Goal: Task Accomplishment & Management: Use online tool/utility

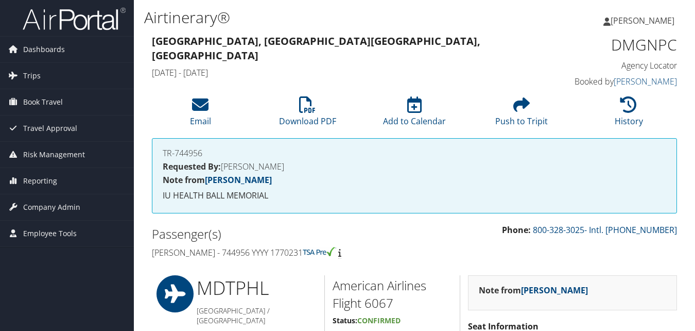
scroll to position [875, 0]
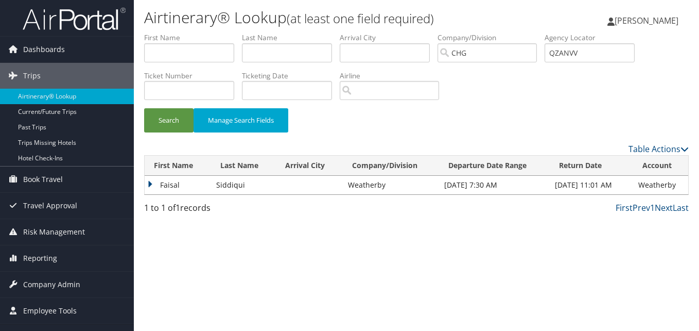
click at [171, 187] on td "Faisal" at bounding box center [178, 185] width 66 height 19
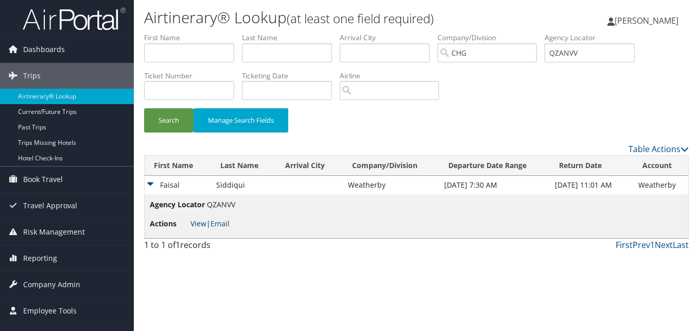
click at [193, 224] on link "View" at bounding box center [199, 223] width 16 height 10
drag, startPoint x: 612, startPoint y: 53, endPoint x: 487, endPoint y: 53, distance: 125.7
click at [487, 32] on ul "First Name Last Name Departure City Arrival City Company/Division CHG Airport/C…" at bounding box center [416, 32] width 545 height 0
paste input "DMGNPC"
type input "DMGNPC"
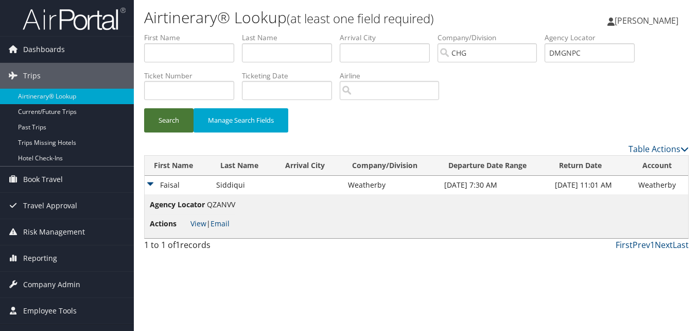
click at [178, 122] on button "Search" at bounding box center [168, 120] width 49 height 24
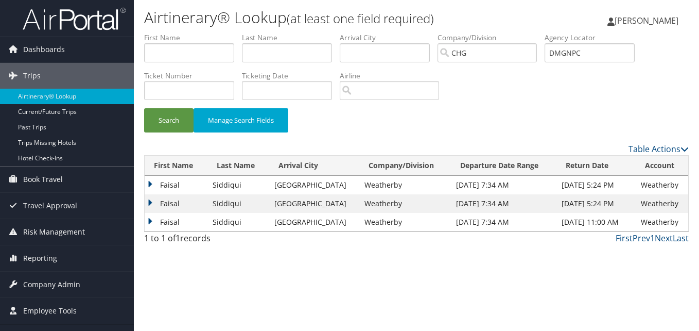
click at [171, 204] on td "Faisal" at bounding box center [176, 203] width 63 height 19
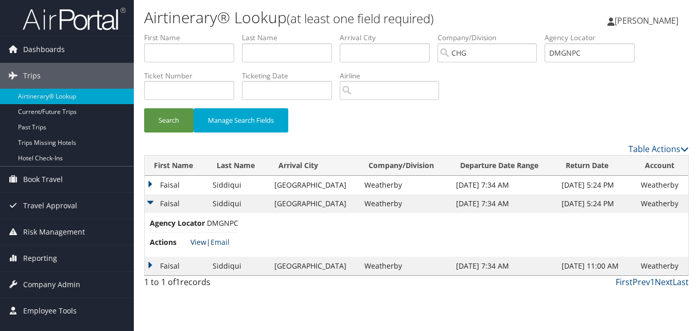
click at [193, 245] on link "View" at bounding box center [199, 242] width 16 height 10
click at [151, 182] on td "Faisal" at bounding box center [176, 185] width 63 height 19
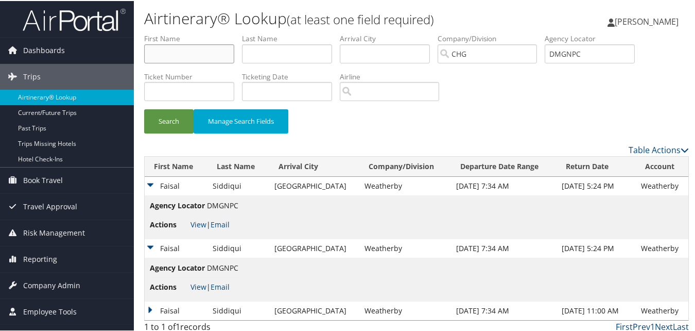
click at [225, 51] on input "text" at bounding box center [189, 52] width 90 height 19
paste input "Govindasamy, Rajesh"
drag, startPoint x: 200, startPoint y: 51, endPoint x: 14, endPoint y: 40, distance: 186.2
click at [14, 40] on div "Dashboards AirPortal 360™ (Manager) My Travel Dashboard Trips Airtinerary® Look…" at bounding box center [349, 168] width 699 height 337
type input "Rajesh"
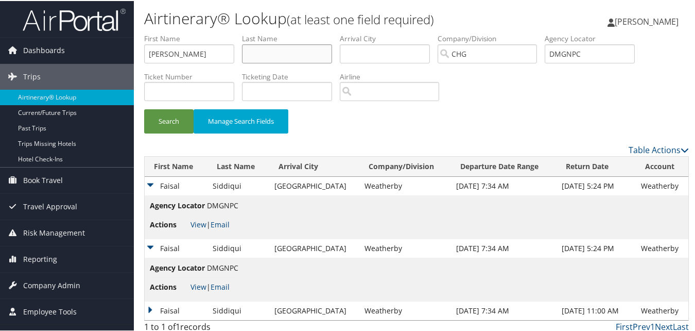
click at [263, 54] on input "text" at bounding box center [287, 52] width 90 height 19
paste input "Govindasamy,"
type input "Govindasamy"
drag, startPoint x: 615, startPoint y: 50, endPoint x: 402, endPoint y: 61, distance: 213.0
click at [402, 32] on ul "First Name Rajesh Last Name Govindasamy Departure City Arrival City Company/Div…" at bounding box center [416, 32] width 545 height 0
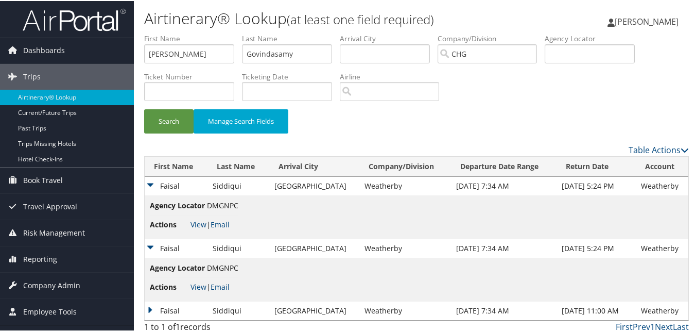
click at [174, 39] on label "First Name" at bounding box center [193, 37] width 98 height 10
click at [174, 53] on input "Rajesh" at bounding box center [189, 52] width 90 height 19
click at [149, 54] on input "Rajesh" at bounding box center [189, 52] width 90 height 19
click at [175, 118] on button "Search" at bounding box center [168, 120] width 49 height 24
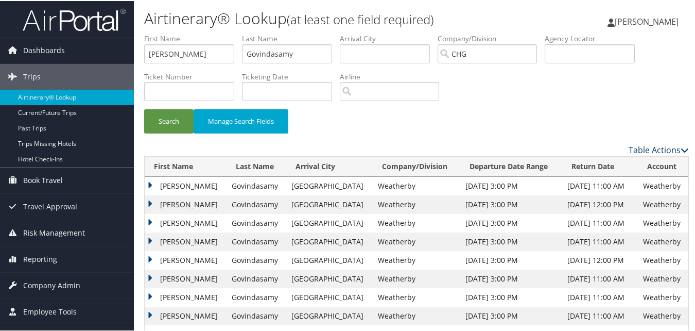
click at [660, 150] on link "Table Actions" at bounding box center [659, 148] width 60 height 11
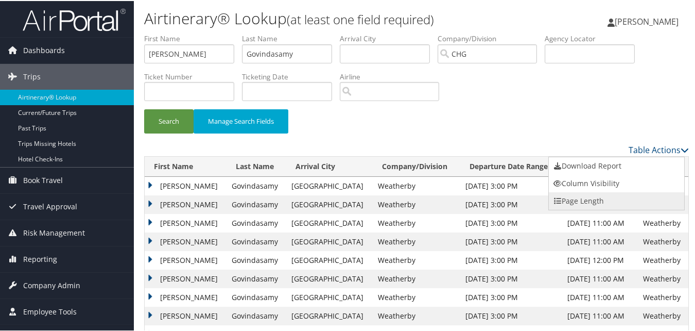
click at [581, 196] on link "Page Length" at bounding box center [616, 200] width 135 height 18
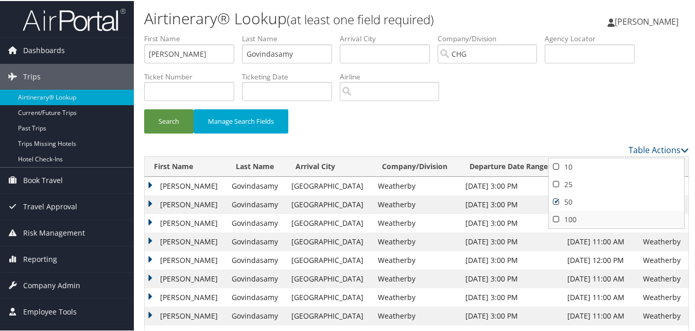
click at [575, 214] on link "100" at bounding box center [616, 219] width 135 height 18
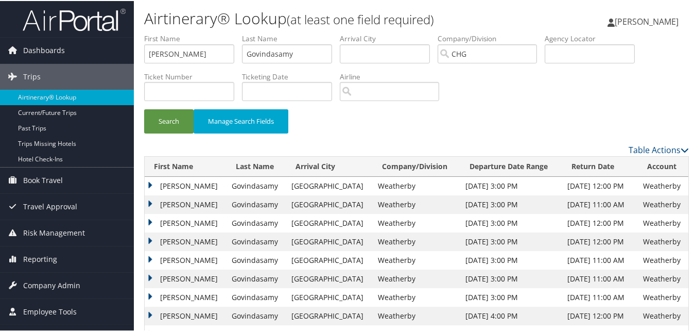
click at [183, 41] on label "First Name" at bounding box center [193, 37] width 98 height 10
drag, startPoint x: 185, startPoint y: 55, endPoint x: 55, endPoint y: 22, distance: 133.9
paste input "Minton, Douglas"
drag, startPoint x: 176, startPoint y: 55, endPoint x: 59, endPoint y: 44, distance: 117.9
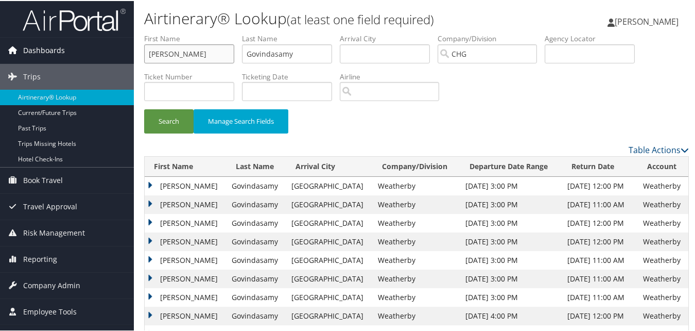
type input "Douglas"
drag, startPoint x: 319, startPoint y: 60, endPoint x: 155, endPoint y: 30, distance: 167.0
paste input "Minton,"
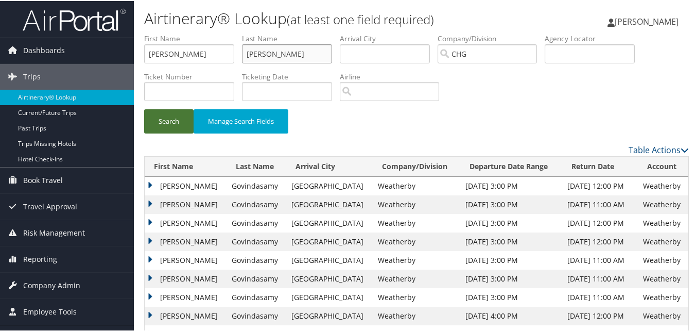
type input "Minton"
click at [170, 118] on button "Search" at bounding box center [168, 120] width 49 height 24
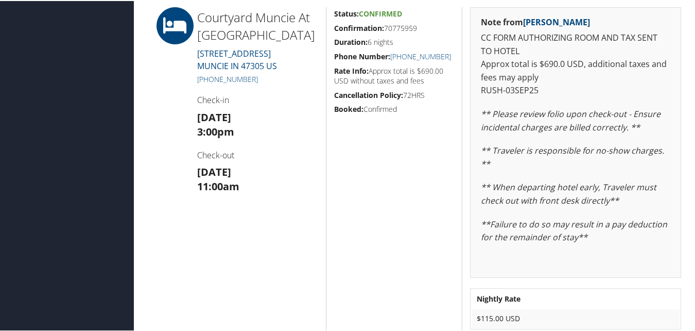
scroll to position [2266, 0]
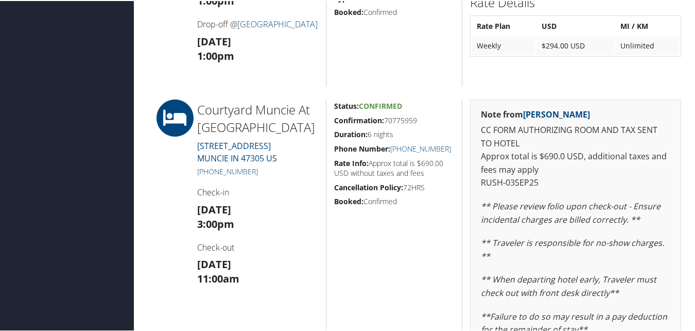
drag, startPoint x: 263, startPoint y: 137, endPoint x: 210, endPoint y: 132, distance: 53.8
click at [210, 132] on h2 "Courtyard Muncie At Horizon Convention Center" at bounding box center [257, 117] width 121 height 35
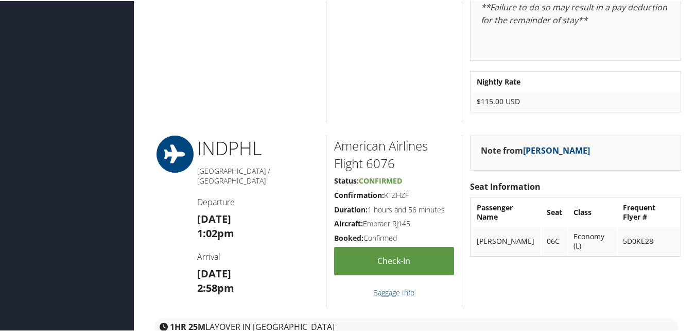
scroll to position [2884, 0]
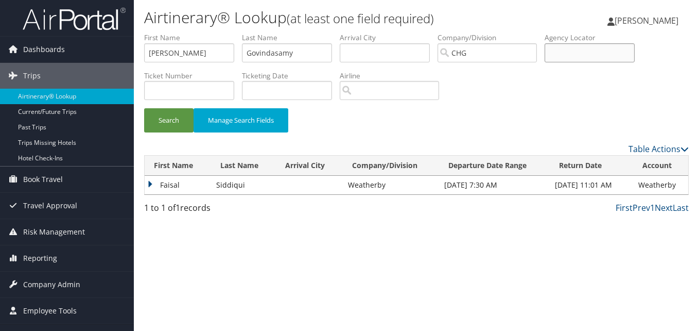
click at [592, 48] on input "text" at bounding box center [590, 52] width 90 height 19
paste input "WFDQQD"
click at [572, 48] on input "WFDQQD" at bounding box center [590, 52] width 90 height 19
type input "WFDQQD"
drag, startPoint x: 315, startPoint y: 53, endPoint x: 127, endPoint y: 53, distance: 188.0
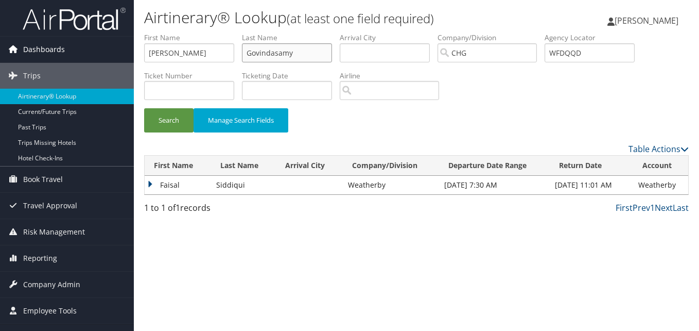
click at [127, 53] on div "Dashboards AirPortal 360™ (Manager) My Travel Dashboard Trips Airtinerary® Look…" at bounding box center [349, 165] width 699 height 331
type input "Rajes"
drag, startPoint x: 188, startPoint y: 48, endPoint x: 125, endPoint y: 49, distance: 63.9
click at [105, 43] on div "Dashboards AirPortal 360™ (Manager) My Travel Dashboard Trips Airtinerary® Look…" at bounding box center [349, 165] width 699 height 331
click at [167, 131] on button "Search" at bounding box center [168, 120] width 49 height 24
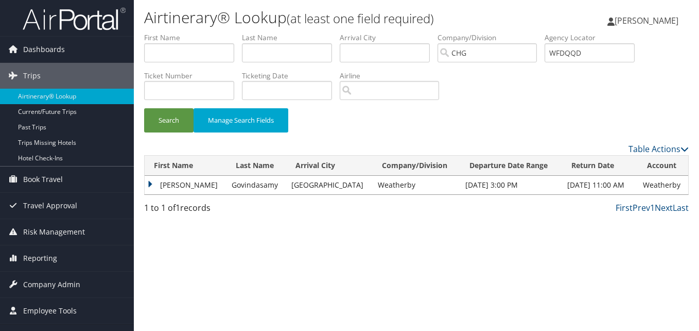
click at [187, 188] on td "Rajesh" at bounding box center [186, 185] width 82 height 19
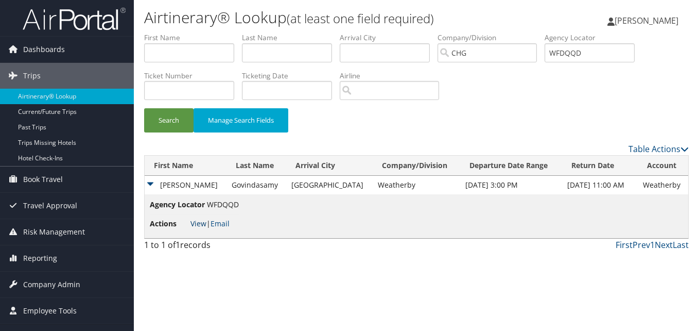
click at [204, 225] on link "View" at bounding box center [199, 223] width 16 height 10
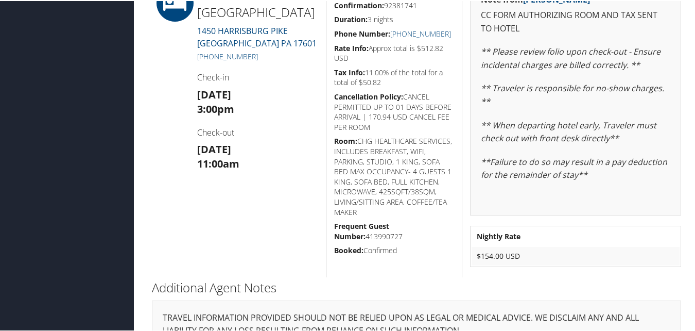
scroll to position [240, 0]
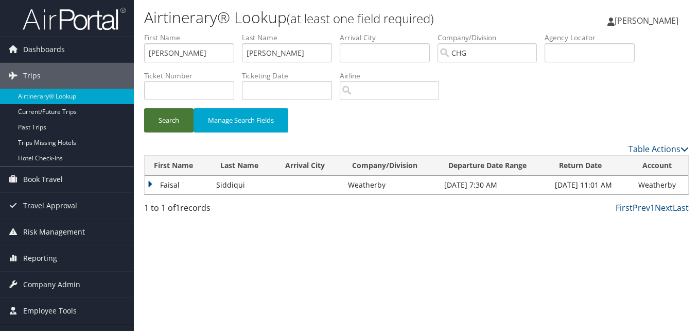
click at [177, 117] on button "Search" at bounding box center [168, 120] width 49 height 24
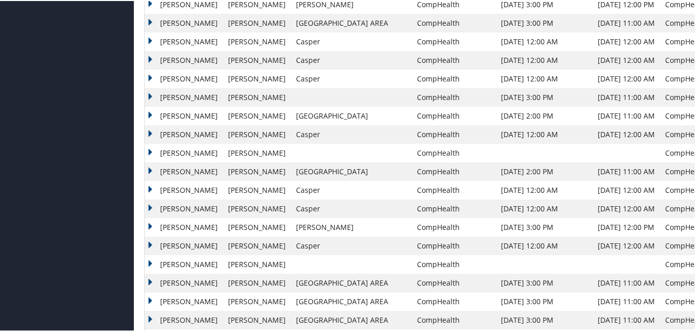
scroll to position [994, 0]
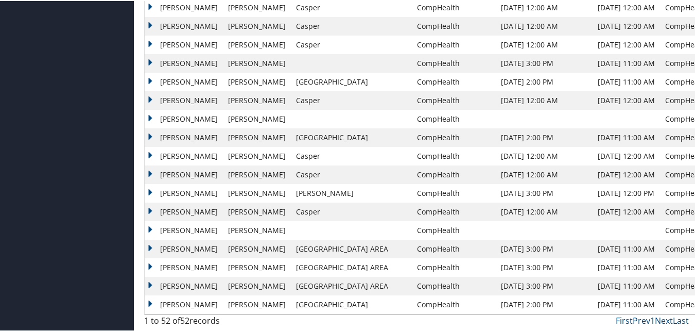
click at [183, 263] on td "Douglas" at bounding box center [184, 266] width 78 height 19
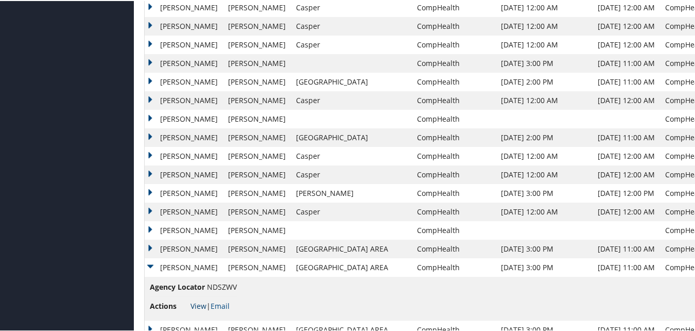
click at [196, 301] on link "View" at bounding box center [199, 305] width 16 height 10
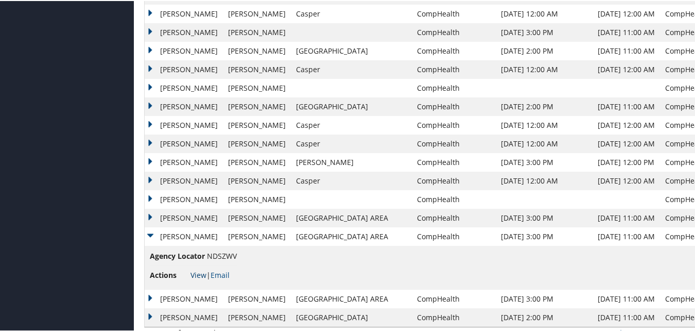
scroll to position [1038, 0]
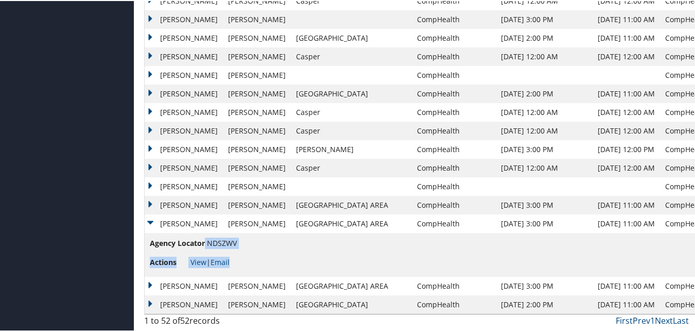
drag, startPoint x: 248, startPoint y: 243, endPoint x: 205, endPoint y: 237, distance: 43.1
click at [205, 237] on td "Agency Locator NDSZWV Actions View | Email" at bounding box center [429, 254] width 569 height 44
click at [282, 261] on td "Agency Locator NDSZWV Actions View | Email" at bounding box center [429, 254] width 569 height 44
drag, startPoint x: 237, startPoint y: 242, endPoint x: 209, endPoint y: 242, distance: 27.8
click at [209, 242] on td "Agency Locator NDSZWV Actions View | Email" at bounding box center [429, 254] width 569 height 44
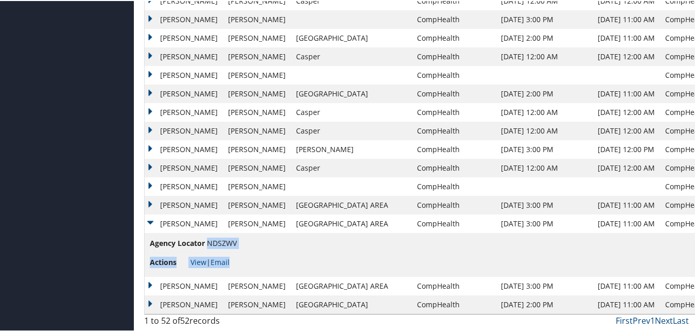
copy ul "NDSZWV Actions View | Email"
click at [246, 256] on td "Agency Locator NDSZWV Actions View | Email" at bounding box center [429, 254] width 569 height 44
drag, startPoint x: 238, startPoint y: 238, endPoint x: 208, endPoint y: 241, distance: 30.0
click at [208, 241] on td "Agency Locator NDSZWV Actions View | Email" at bounding box center [429, 254] width 569 height 44
copy ul "NDSZWV Actions View | Email"
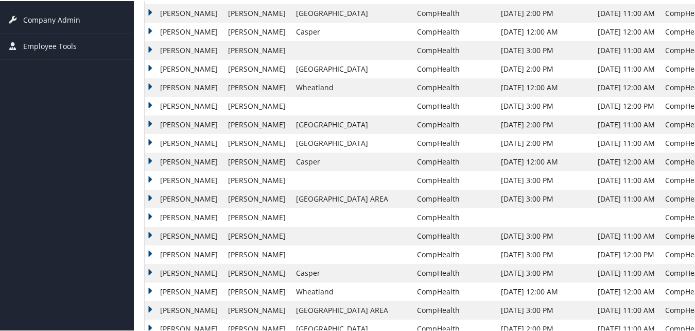
scroll to position [0, 0]
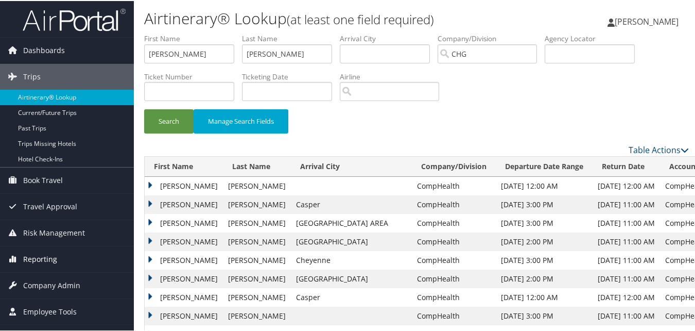
click at [29, 264] on span "Reporting" at bounding box center [40, 258] width 34 height 26
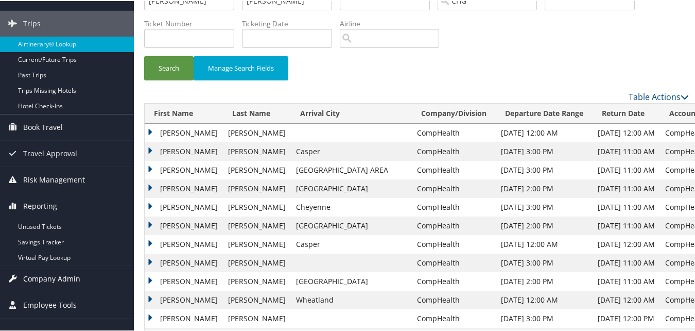
scroll to position [103, 0]
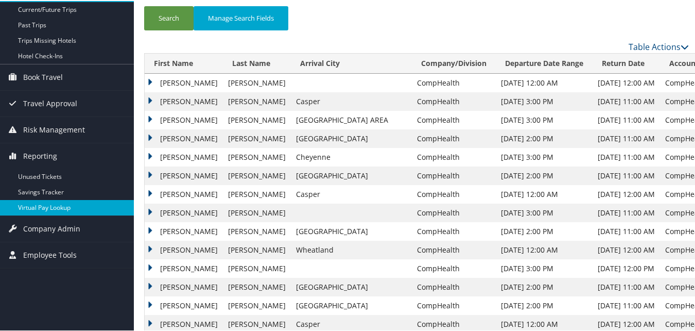
click at [79, 200] on link "Virtual Pay Lookup" at bounding box center [67, 206] width 134 height 15
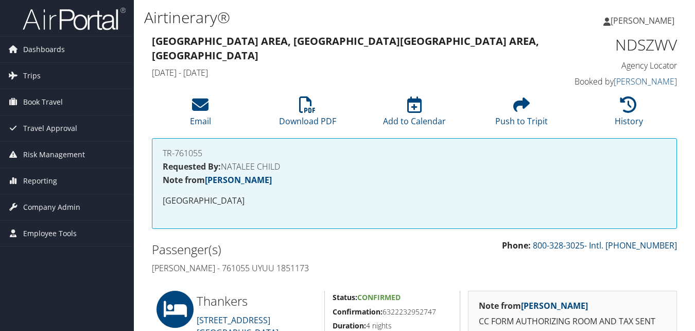
scroll to position [206, 0]
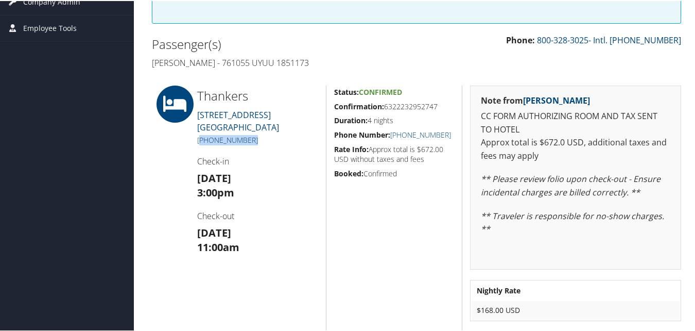
drag, startPoint x: 251, startPoint y: 137, endPoint x: 199, endPoint y: 141, distance: 52.1
click at [199, 141] on h5 "[PHONE_NUMBER]" at bounding box center [257, 139] width 121 height 10
copy link "307) 269-5052"
drag, startPoint x: 447, startPoint y: 148, endPoint x: 419, endPoint y: 150, distance: 28.4
click at [419, 150] on h5 "Rate Info: Approx total is $672.00 USD without taxes and fees" at bounding box center [394, 153] width 121 height 20
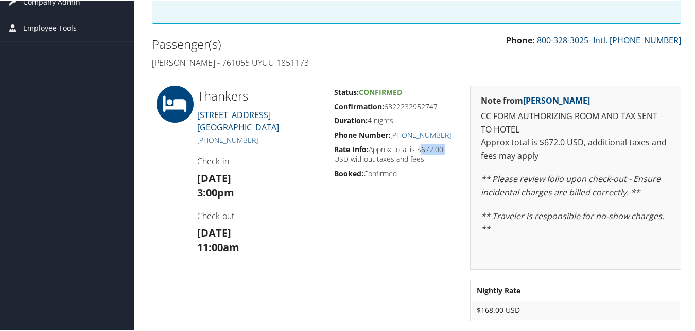
copy h5 "$672.00"
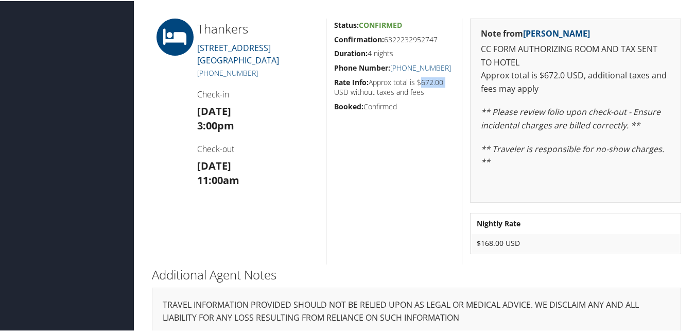
scroll to position [287, 0]
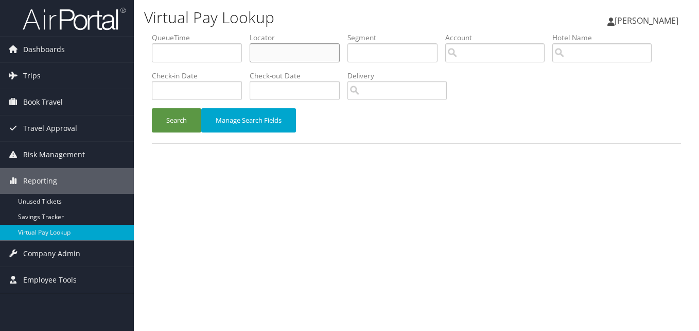
click at [276, 56] on input "text" at bounding box center [295, 52] width 90 height 19
paste input "NDSZWV"
type input "NDSZWV"
click at [178, 130] on button "Search" at bounding box center [176, 120] width 49 height 24
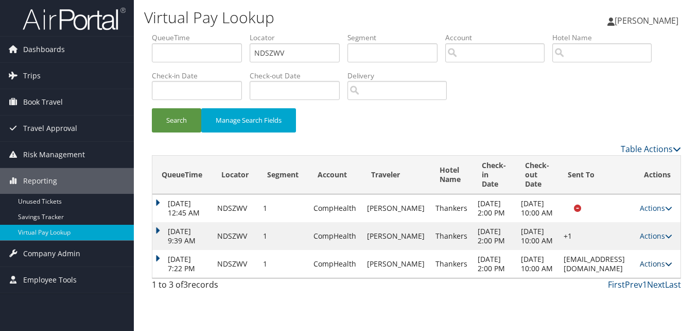
click at [668, 267] on icon at bounding box center [668, 263] width 7 height 7
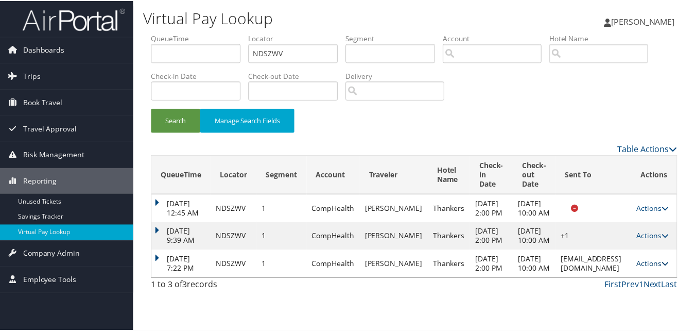
scroll to position [34, 0]
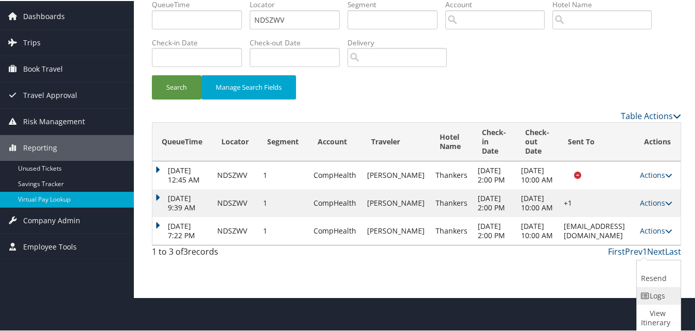
click at [649, 288] on link "Logs" at bounding box center [657, 295] width 41 height 18
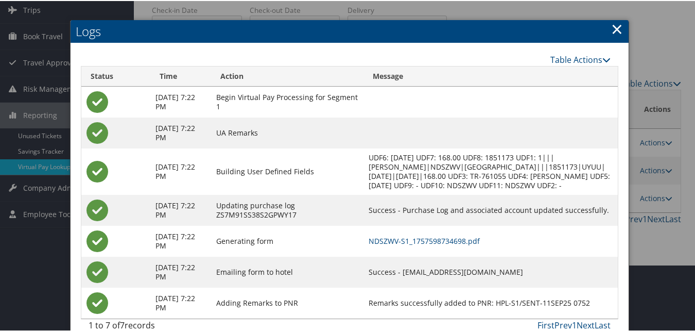
scroll to position [91, 0]
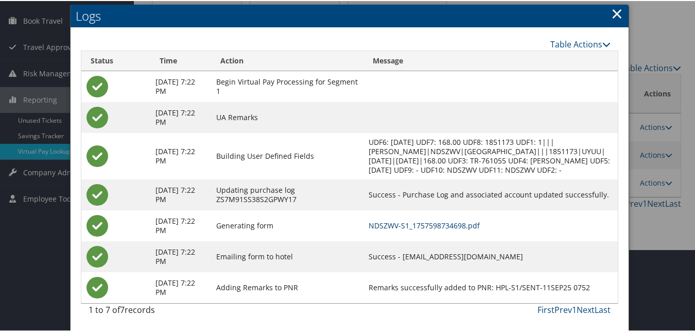
click at [433, 226] on link "NDSZWV-S1_1757598734698.pdf" at bounding box center [424, 224] width 111 height 10
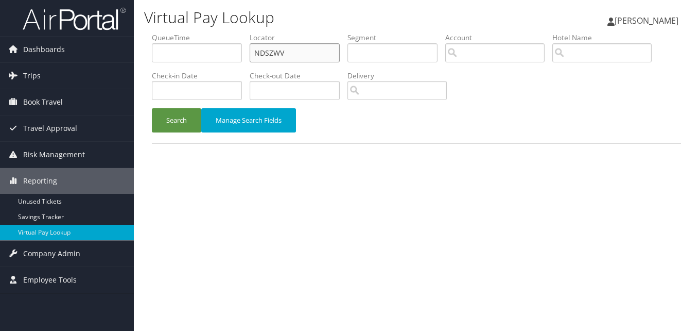
drag, startPoint x: 255, startPoint y: 46, endPoint x: 209, endPoint y: 43, distance: 45.9
click at [209, 32] on ul "QueueTime Locator NDSZWV Segment Account Traveler Hotel Name Check-in Date Chec…" at bounding box center [416, 32] width 529 height 0
click at [49, 52] on span "Dashboards" at bounding box center [44, 50] width 42 height 26
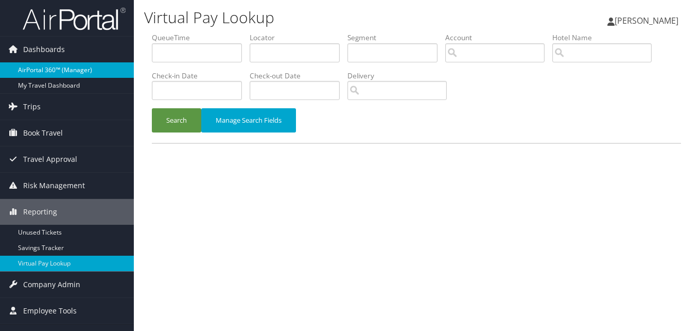
click at [58, 70] on link "AirPortal 360™ (Manager)" at bounding box center [67, 69] width 134 height 15
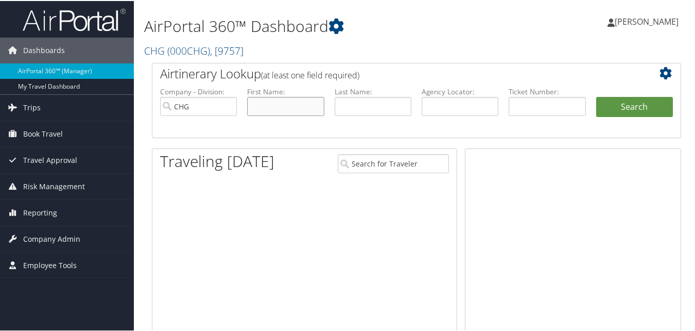
click at [270, 112] on input "text" at bounding box center [285, 105] width 77 height 19
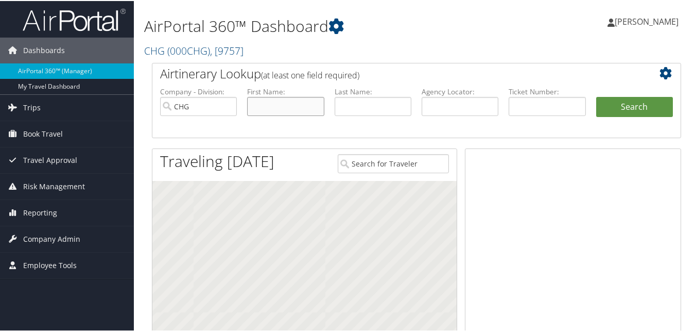
paste input "[PERSON_NAME]"
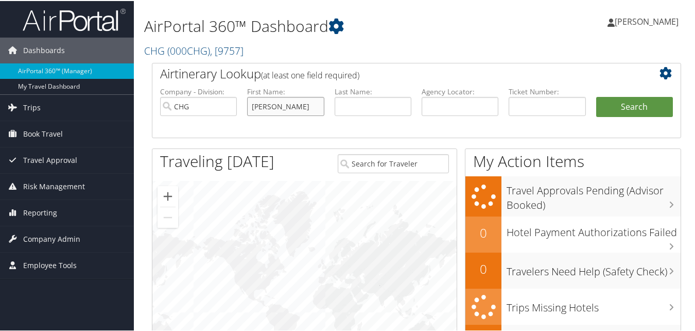
drag, startPoint x: 304, startPoint y: 109, endPoint x: 280, endPoint y: 112, distance: 24.9
click at [280, 112] on input "[PERSON_NAME]" at bounding box center [285, 105] width 77 height 19
type input "[PERSON_NAME]"
click at [349, 106] on input "text" at bounding box center [373, 105] width 77 height 19
paste input "[PERSON_NAME]"
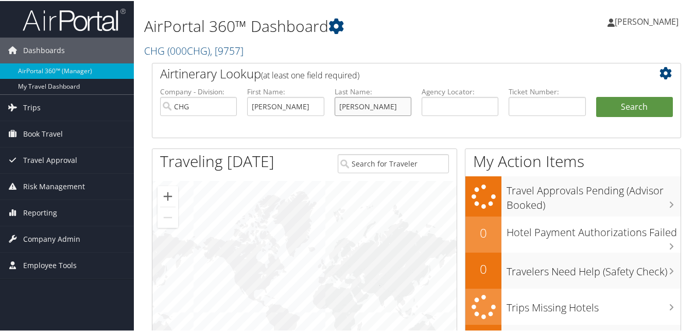
type input "[PERSON_NAME]"
click at [293, 107] on input "[PERSON_NAME]" at bounding box center [285, 105] width 77 height 19
type input "[PERSON_NAME]"
click at [643, 108] on button "Search" at bounding box center [634, 106] width 77 height 21
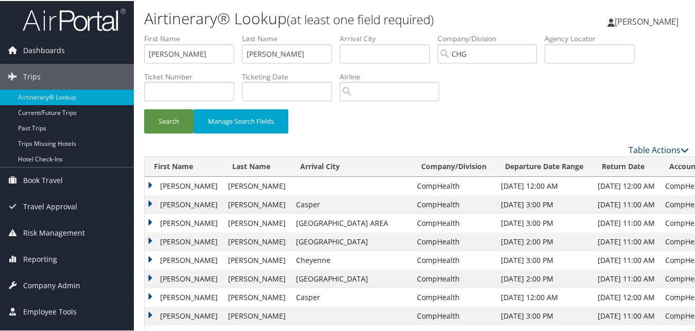
click at [649, 147] on link "Table Actions" at bounding box center [659, 148] width 60 height 11
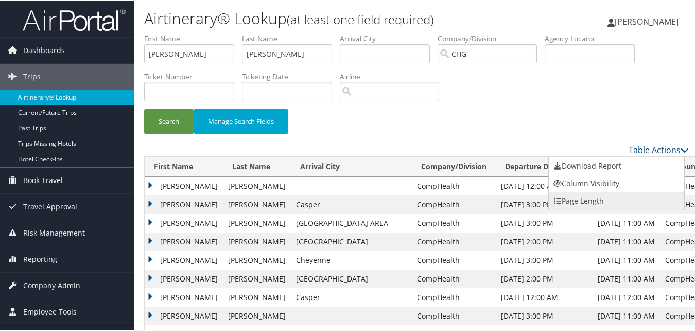
click at [580, 196] on link "Page Length" at bounding box center [616, 200] width 135 height 18
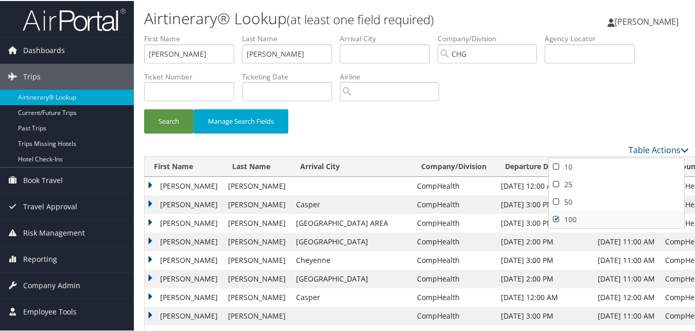
click at [569, 218] on link "100" at bounding box center [616, 219] width 135 height 18
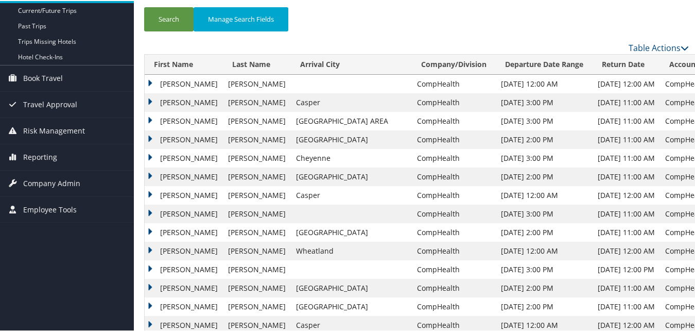
scroll to position [67, 0]
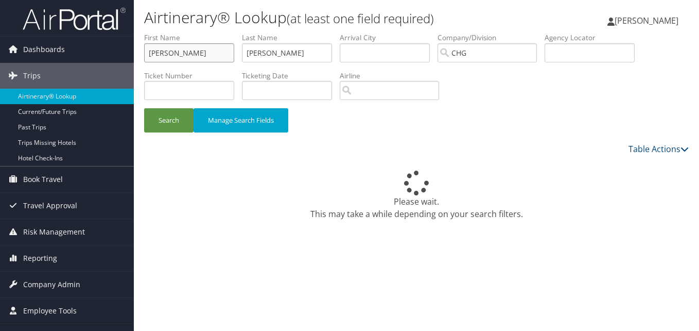
drag, startPoint x: 190, startPoint y: 48, endPoint x: 137, endPoint y: 51, distance: 52.7
click at [144, 51] on form "First Name Douglas Last Name Minton Departure City Arrival City Company/Divisio…" at bounding box center [416, 87] width 545 height 110
paste input "Ricardo Quintero"
drag, startPoint x: 212, startPoint y: 55, endPoint x: 177, endPoint y: 60, distance: 34.8
click at [177, 60] on input "Ricardo Quintero" at bounding box center [189, 52] width 90 height 19
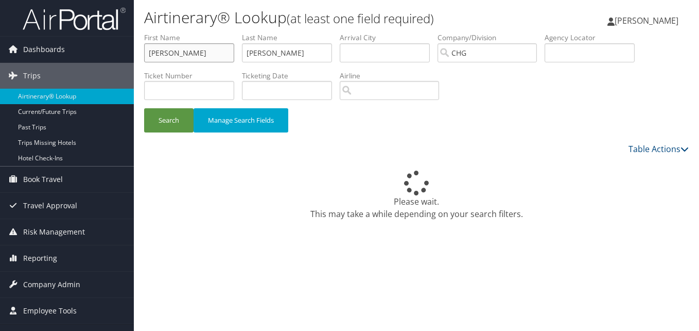
type input "[PERSON_NAME]"
drag, startPoint x: 287, startPoint y: 56, endPoint x: 250, endPoint y: 46, distance: 38.3
click at [250, 46] on input "Minton" at bounding box center [287, 52] width 90 height 19
paste input "[PERSON_NAME]"
type input "[PERSON_NAME]"
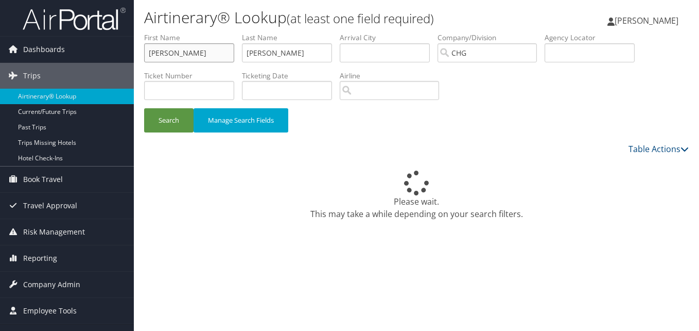
click at [200, 59] on input "Ricardo" at bounding box center [189, 52] width 90 height 19
type input "[PERSON_NAME]"
click at [168, 117] on button "Search" at bounding box center [168, 120] width 49 height 24
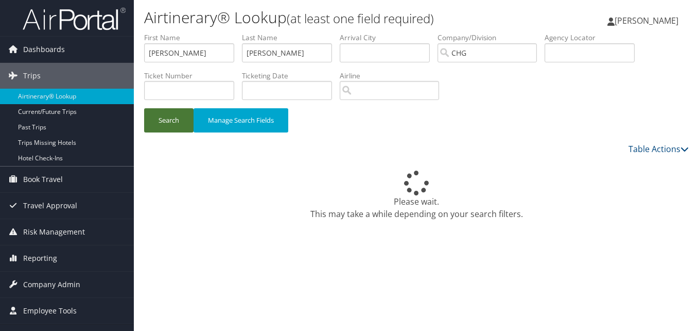
click at [168, 117] on button "Search" at bounding box center [168, 120] width 49 height 24
click at [144, 108] on button "Search" at bounding box center [168, 120] width 49 height 24
click at [168, 117] on button "Search" at bounding box center [168, 120] width 49 height 24
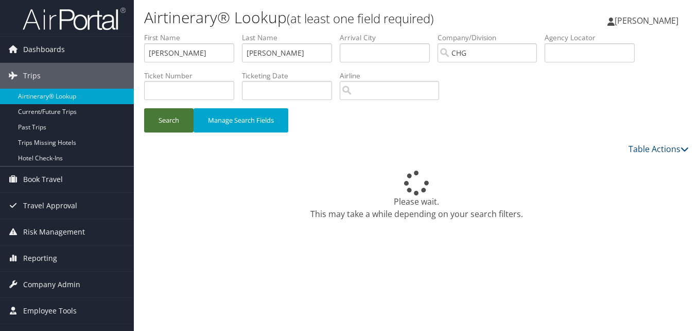
click at [168, 117] on button "Search" at bounding box center [168, 120] width 49 height 24
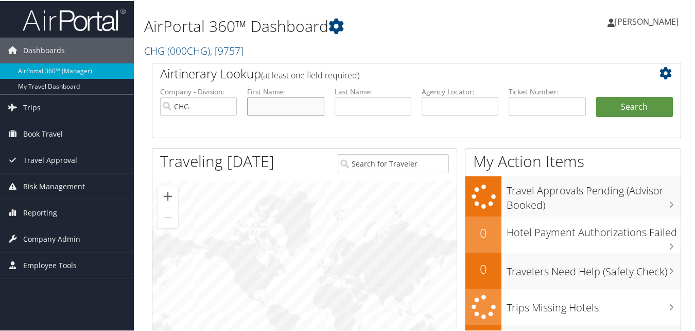
click at [265, 107] on input "text" at bounding box center [285, 105] width 77 height 19
paste input "Quintero, Ricardo"
drag, startPoint x: 286, startPoint y: 106, endPoint x: 220, endPoint y: 110, distance: 66.0
click at [220, 110] on ul "Company - Division: CHG First Name: Quintero, Ricardo Last Name: Agency Locator…" at bounding box center [416, 110] width 523 height 51
type input "Ricardo"
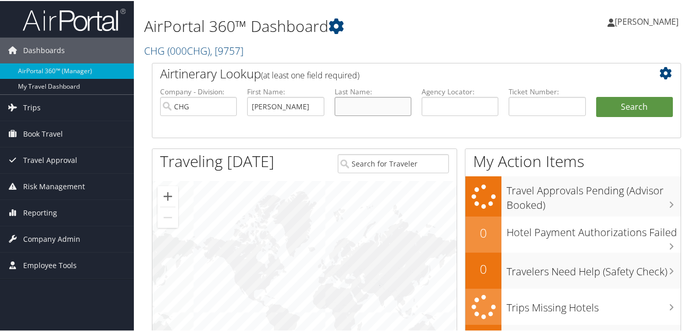
click at [387, 108] on input "text" at bounding box center [373, 105] width 77 height 19
paste input "Quintero,"
type input "Quintero"
click at [639, 117] on li "Search" at bounding box center [634, 116] width 87 height 41
click at [635, 107] on button "Search" at bounding box center [634, 106] width 77 height 21
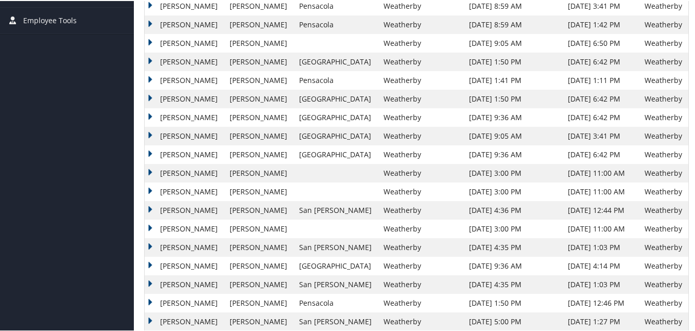
scroll to position [309, 0]
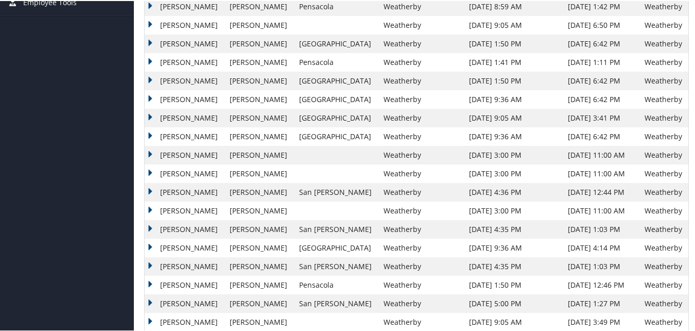
click at [171, 264] on td "Ricardo" at bounding box center [185, 265] width 80 height 19
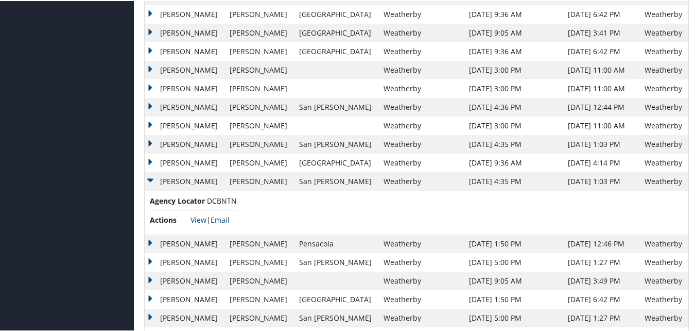
scroll to position [412, 0]
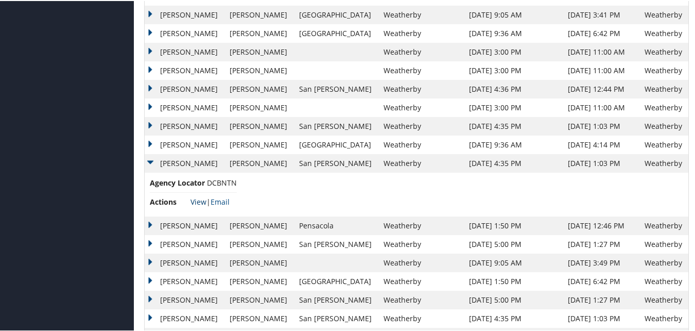
click at [203, 200] on link "View" at bounding box center [199, 201] width 16 height 10
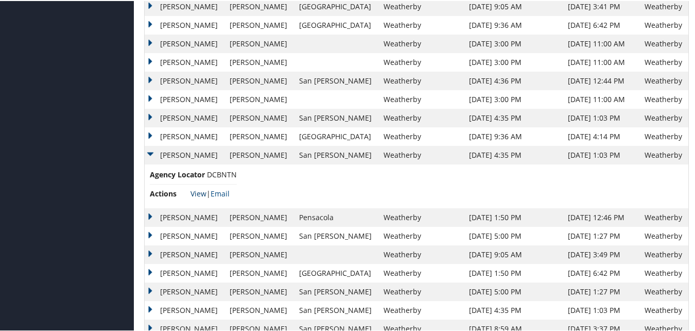
scroll to position [444, 0]
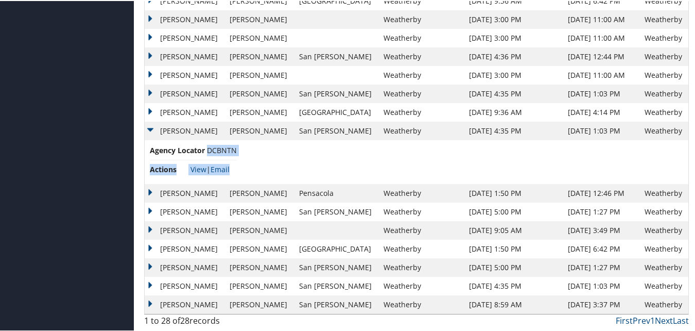
drag, startPoint x: 239, startPoint y: 149, endPoint x: 208, endPoint y: 148, distance: 31.4
click at [208, 148] on td "Agency Locator DCBNTN Actions View | Email" at bounding box center [417, 161] width 544 height 44
copy ul "DCBNTN Actions View | Email"
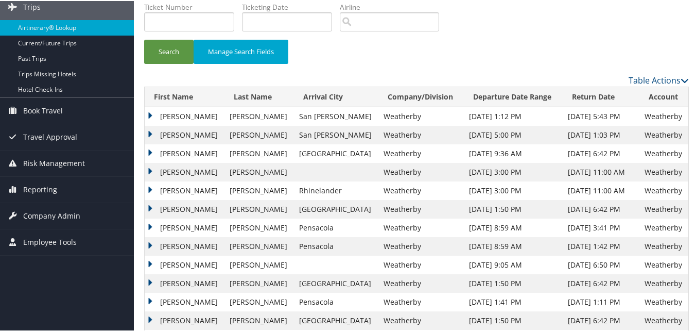
scroll to position [0, 0]
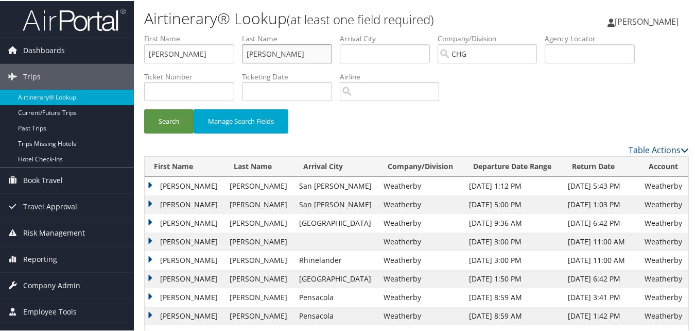
drag, startPoint x: 290, startPoint y: 51, endPoint x: 186, endPoint y: 37, distance: 105.5
click at [186, 32] on ul "First Name Ricardo Last Name Quintero Departure City Arrival City Company/Divis…" at bounding box center [416, 32] width 545 height 0
click at [172, 54] on input "[PERSON_NAME]" at bounding box center [189, 52] width 90 height 19
click at [213, 48] on input "[PERSON_NAME]" at bounding box center [189, 52] width 90 height 19
type input "[PERSON_NAME]"
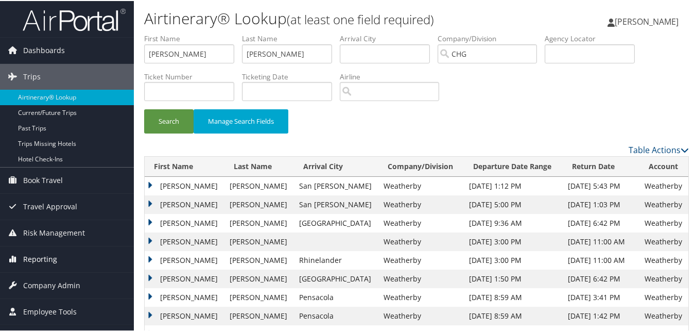
click at [57, 260] on link "Reporting" at bounding box center [67, 258] width 134 height 26
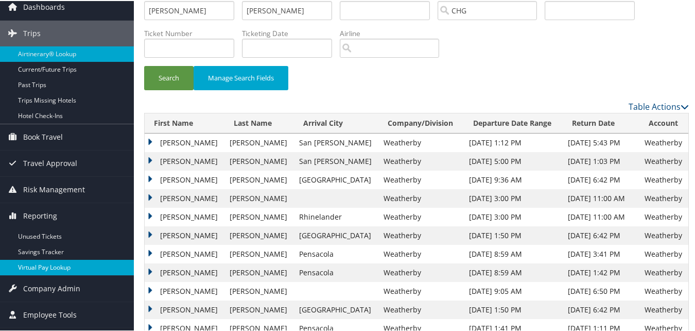
scroll to position [103, 0]
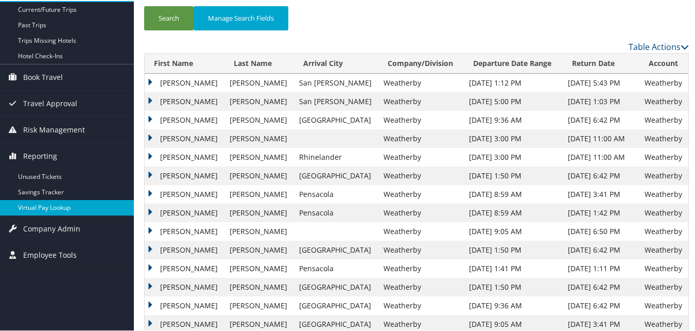
click at [78, 211] on link "Virtual Pay Lookup" at bounding box center [67, 206] width 134 height 15
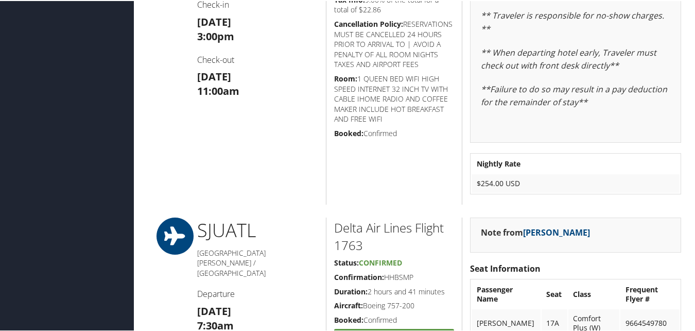
scroll to position [515, 0]
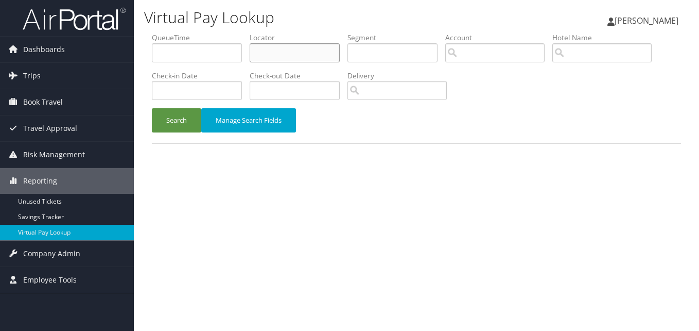
click at [330, 54] on input "text" at bounding box center [295, 52] width 90 height 19
paste input "DCBNTN Actions View | Email"
drag, startPoint x: 273, startPoint y: 54, endPoint x: 367, endPoint y: 68, distance: 94.8
click at [367, 32] on ul "QueueTime Locator DCBNTN Actions View | Email Segment Account Traveler Hotel Na…" at bounding box center [416, 32] width 529 height 0
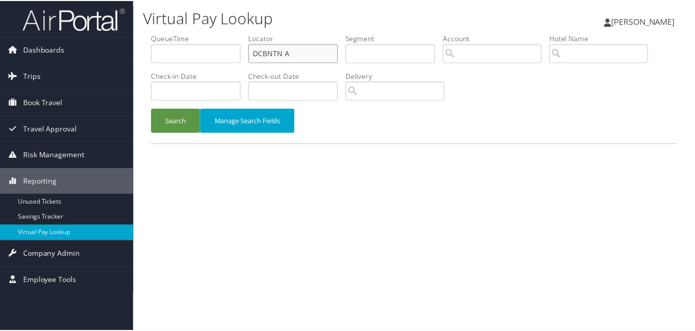
scroll to position [0, 0]
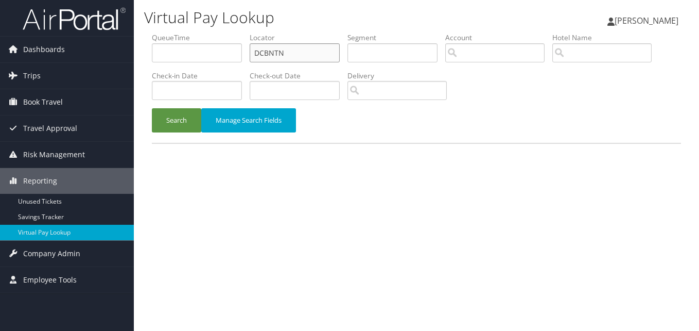
click at [259, 55] on input "DCBNTN" at bounding box center [295, 52] width 90 height 19
click at [257, 55] on input "DCBNTN" at bounding box center [295, 52] width 90 height 19
type input "DCBNTN"
click at [196, 118] on button "Search" at bounding box center [176, 120] width 49 height 24
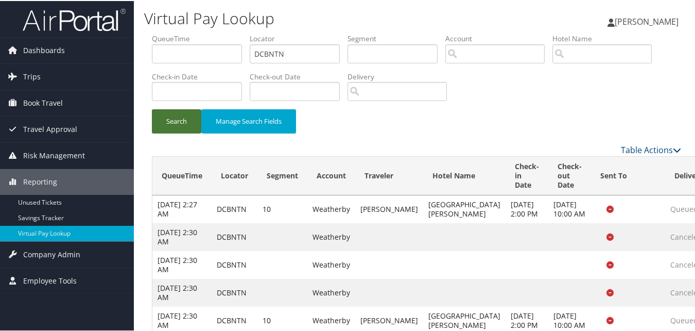
scroll to position [215, 0]
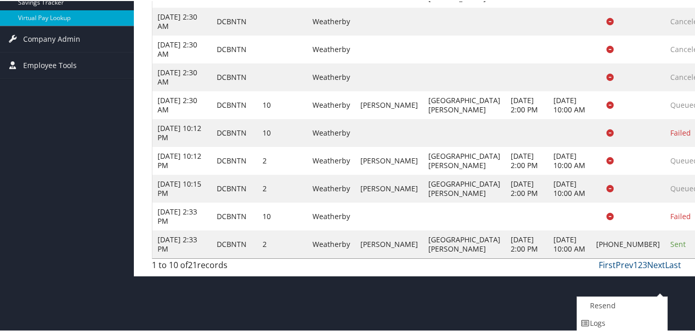
scroll to position [251, 0]
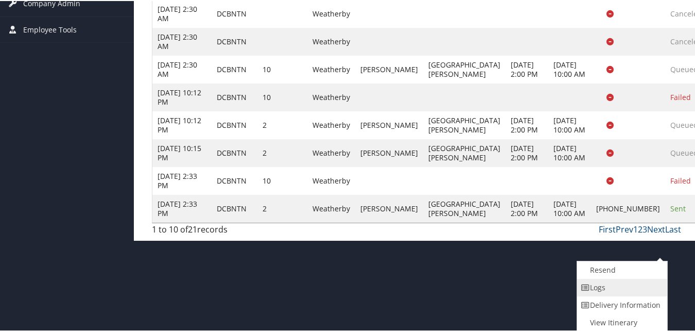
click at [640, 289] on link "Logs" at bounding box center [621, 287] width 88 height 18
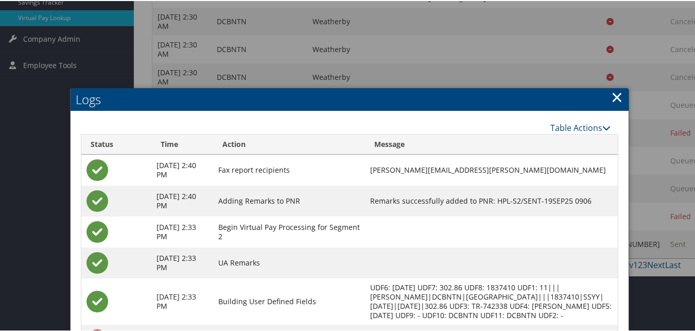
scroll to position [339, 0]
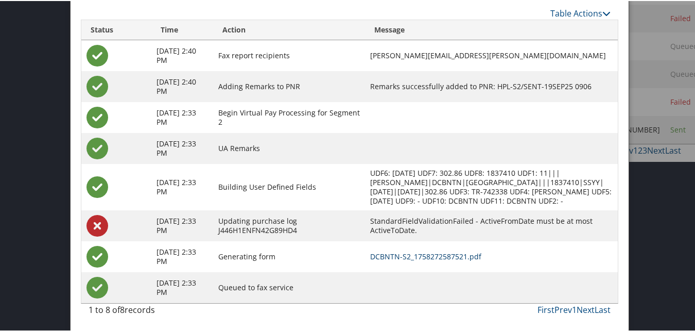
click at [417, 252] on link "DCBNTN-S2_1758272587521.pdf" at bounding box center [425, 255] width 111 height 10
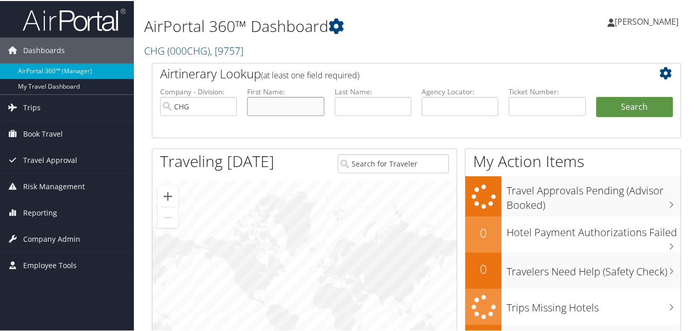
click at [286, 108] on input "text" at bounding box center [285, 105] width 77 height 19
paste input "[PERSON_NAME]"
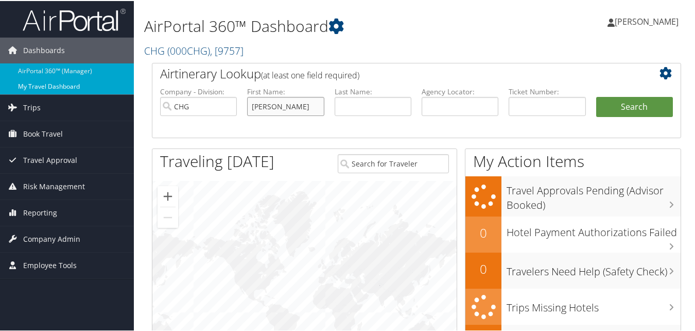
drag, startPoint x: 286, startPoint y: 108, endPoint x: 110, endPoint y: 86, distance: 178.0
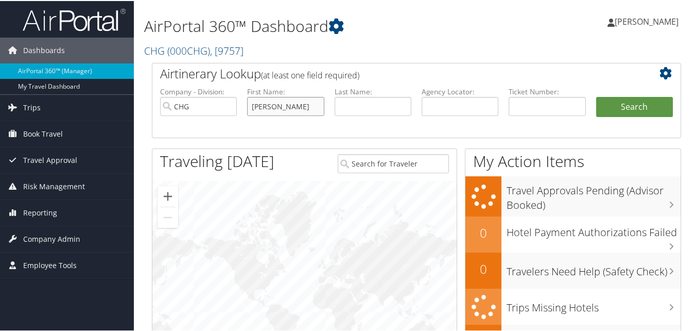
type input "[PERSON_NAME]"
click at [355, 100] on input "text" at bounding box center [373, 105] width 77 height 19
paste input "Quintero,"
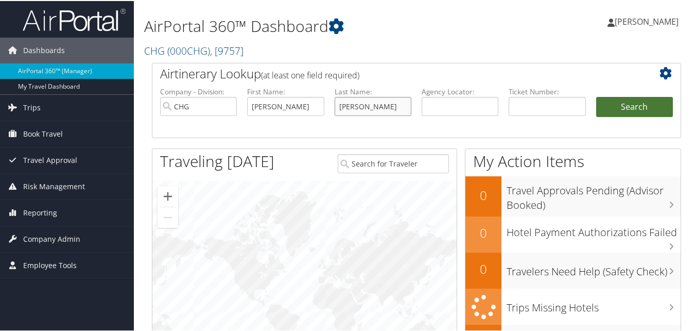
type input "[PERSON_NAME]"
click at [618, 111] on button "Search" at bounding box center [634, 106] width 77 height 21
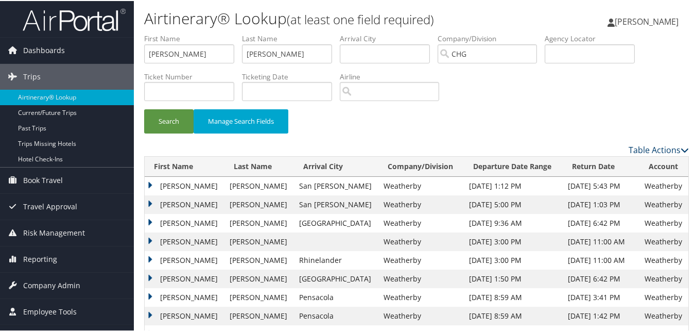
click at [631, 149] on link "Table Actions" at bounding box center [659, 148] width 60 height 11
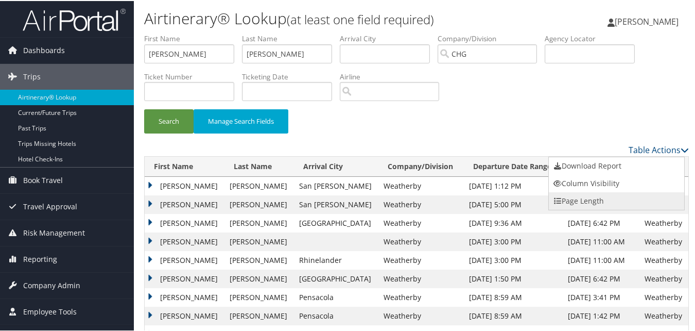
click at [585, 197] on link "Page Length" at bounding box center [616, 200] width 135 height 18
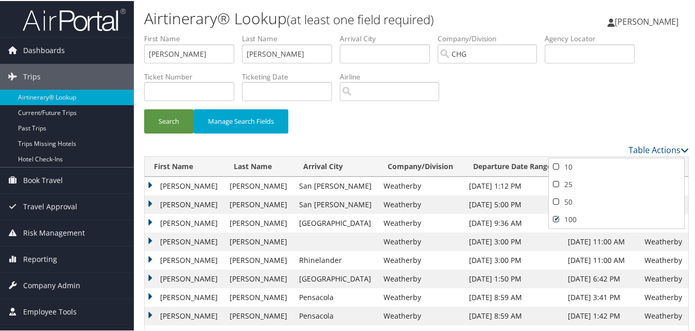
click at [605, 108] on div at bounding box center [349, 165] width 699 height 331
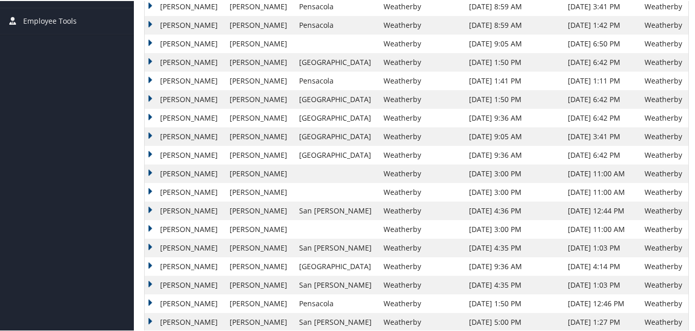
scroll to position [401, 0]
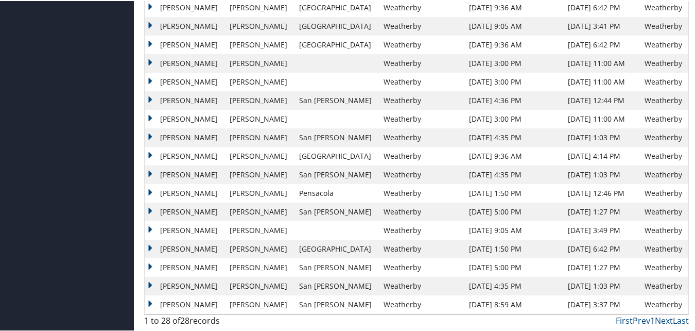
click at [164, 170] on td "[PERSON_NAME]" at bounding box center [185, 173] width 80 height 19
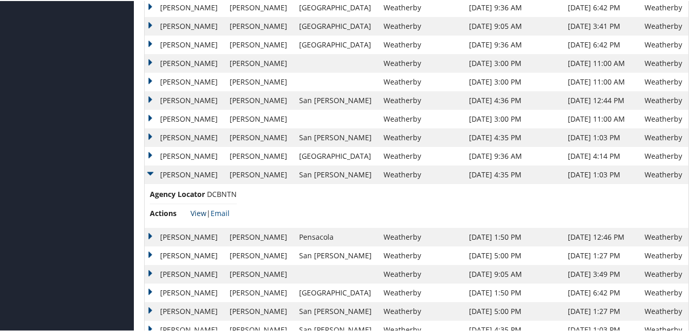
click at [198, 210] on link "View" at bounding box center [199, 212] width 16 height 10
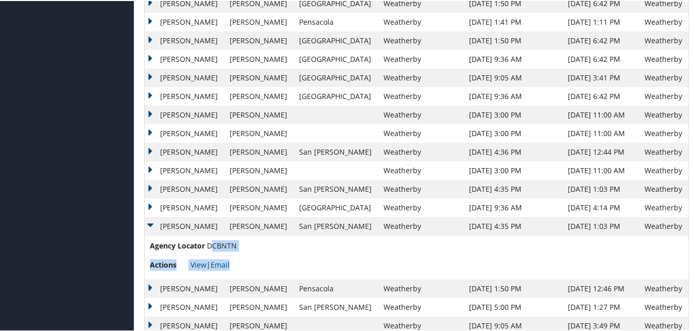
drag, startPoint x: 240, startPoint y: 244, endPoint x: 211, endPoint y: 241, distance: 29.0
click at [211, 241] on td "Agency Locator DCBNTN Actions View | Email" at bounding box center [417, 256] width 544 height 44
drag, startPoint x: 211, startPoint y: 241, endPoint x: 262, endPoint y: 263, distance: 55.1
click at [262, 263] on td "Agency Locator DCBNTN Actions View | Email" at bounding box center [417, 256] width 544 height 44
drag, startPoint x: 238, startPoint y: 245, endPoint x: 208, endPoint y: 244, distance: 30.9
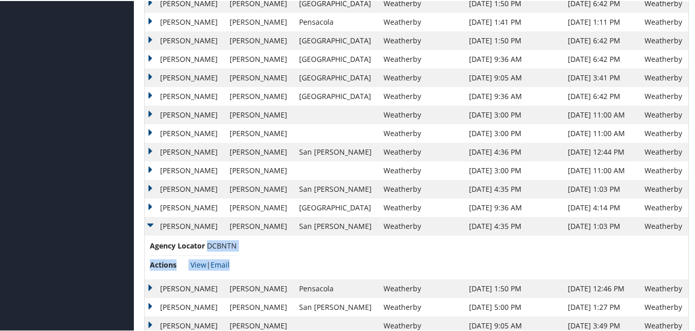
click at [208, 244] on td "Agency Locator DCBNTN Actions View | Email" at bounding box center [417, 256] width 544 height 44
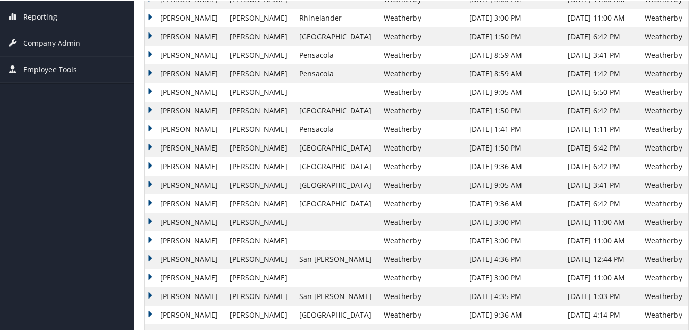
scroll to position [246, 0]
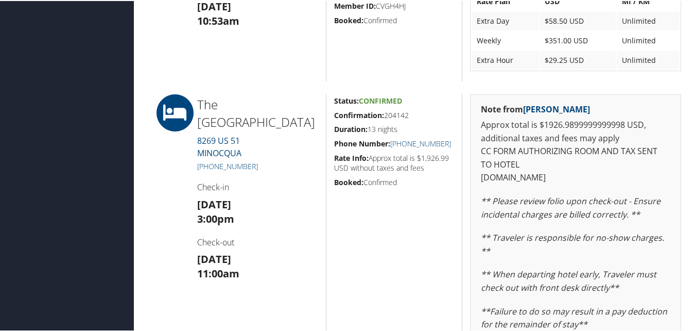
scroll to position [1442, 0]
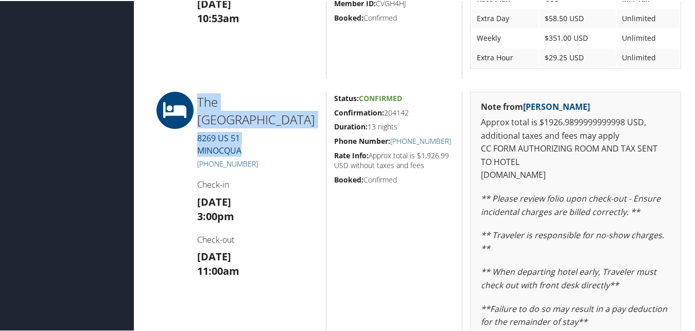
drag, startPoint x: 250, startPoint y: 132, endPoint x: 197, endPoint y: 98, distance: 62.6
click at [197, 98] on div "The Pointe Hotel 8269 US 51 MINOCQUA (715) 356-4431 Check-in Sun 07 Sep 3:00pm …" at bounding box center [258, 257] width 136 height 332
copy div "The Pointe Hotel 8269 US 51 MINOCQUA"
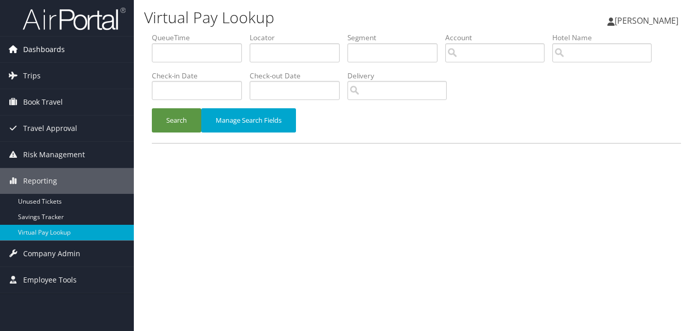
click at [89, 53] on link "Dashboards" at bounding box center [67, 50] width 134 height 26
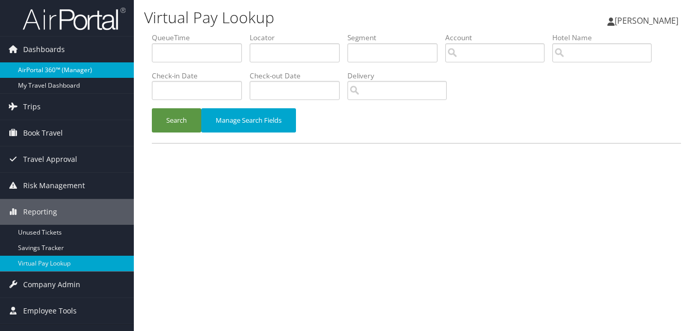
click at [63, 64] on link "AirPortal 360™ (Manager)" at bounding box center [67, 69] width 134 height 15
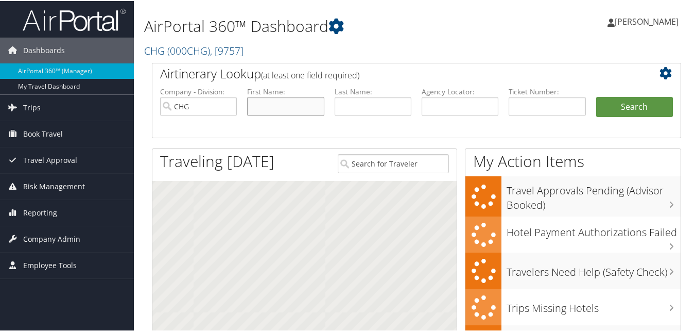
click at [286, 104] on input "text" at bounding box center [285, 105] width 77 height 19
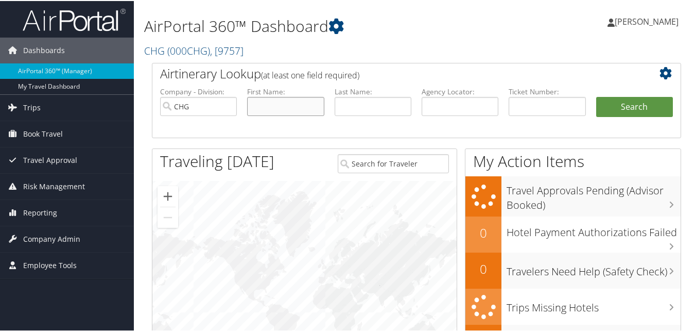
paste input "Rajesh GovindaSamy"
drag, startPoint x: 273, startPoint y: 107, endPoint x: 328, endPoint y: 111, distance: 55.3
click at [328, 111] on ul "Company - Division: CHG First Name: Rajesh GovindaSamy Last Name: Agency Locato…" at bounding box center [416, 110] width 523 height 51
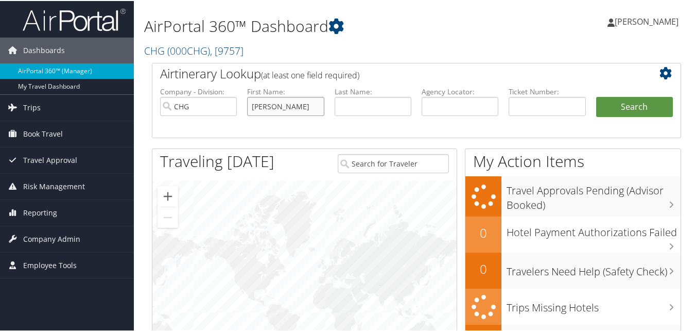
type input "[PERSON_NAME]"
click at [357, 121] on li "Last Name:" at bounding box center [373, 109] width 87 height 48
paste input "GovindaSamy"
type input "GovindaSamy"
click at [277, 99] on input "[PERSON_NAME]" at bounding box center [285, 105] width 77 height 19
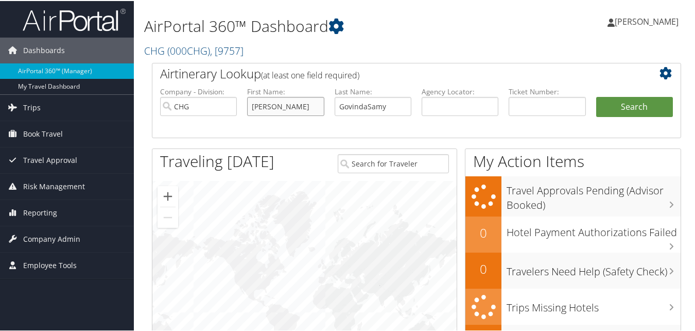
type input "[PERSON_NAME]"
click at [603, 102] on button "Search" at bounding box center [634, 106] width 77 height 21
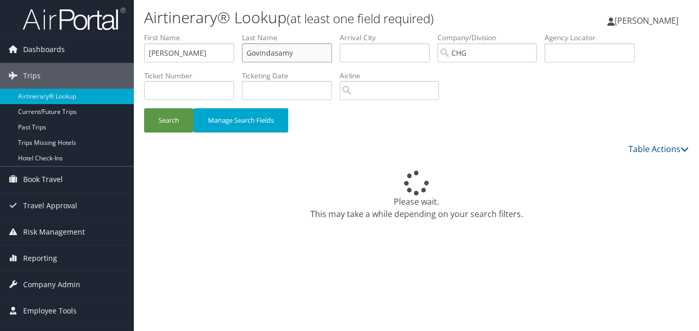
type input "Govindasamy"
click at [144, 108] on button "Search" at bounding box center [168, 120] width 49 height 24
click at [157, 114] on button "Search" at bounding box center [168, 120] width 49 height 24
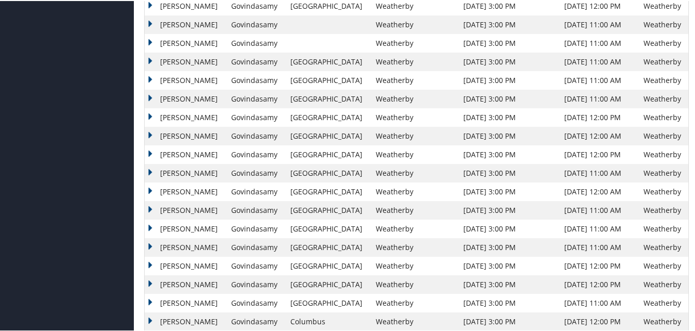
scroll to position [532, 0]
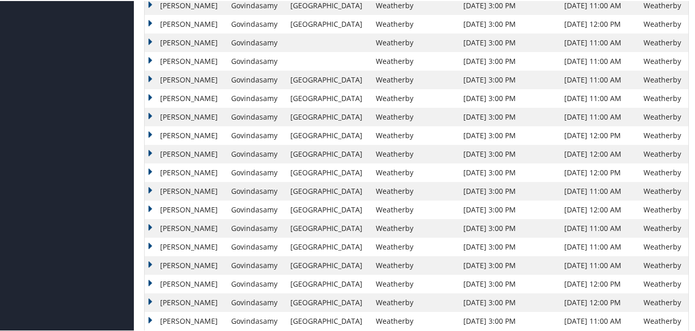
click at [164, 119] on td "Rajesh" at bounding box center [185, 116] width 81 height 19
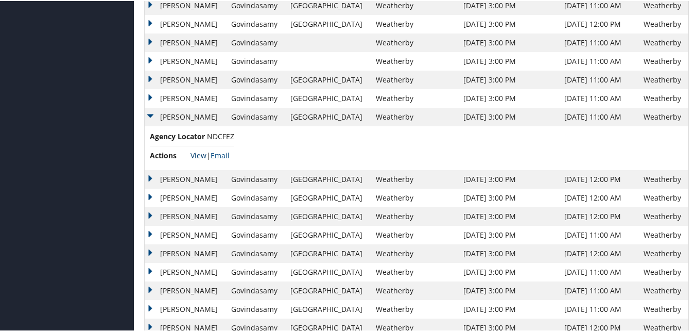
click at [195, 153] on link "View" at bounding box center [199, 154] width 16 height 10
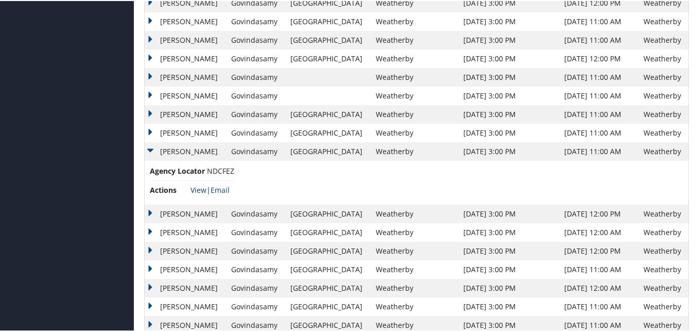
scroll to position [481, 0]
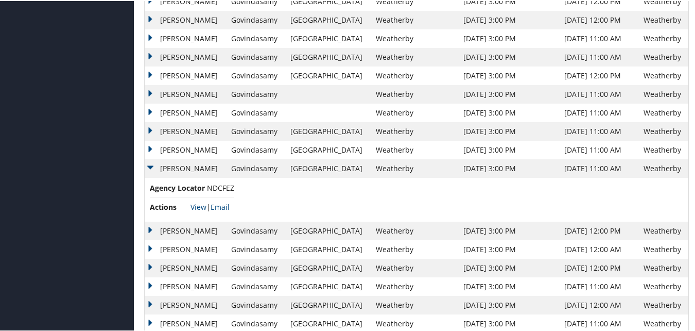
click at [151, 58] on td "Rajesh" at bounding box center [185, 56] width 81 height 19
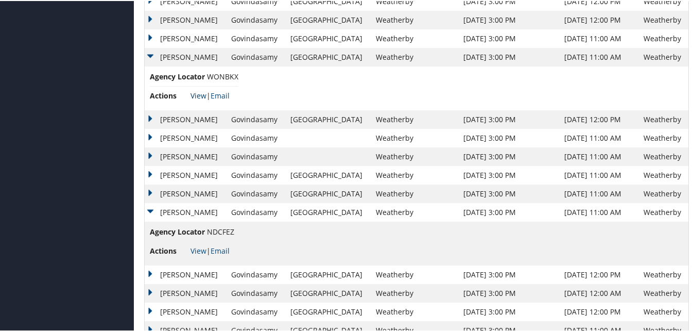
click at [198, 95] on link "View" at bounding box center [199, 95] width 16 height 10
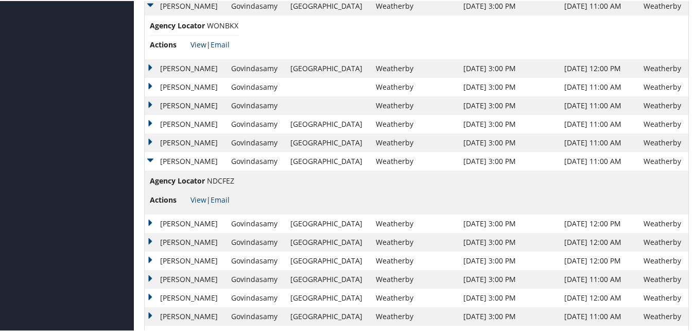
scroll to position [532, 0]
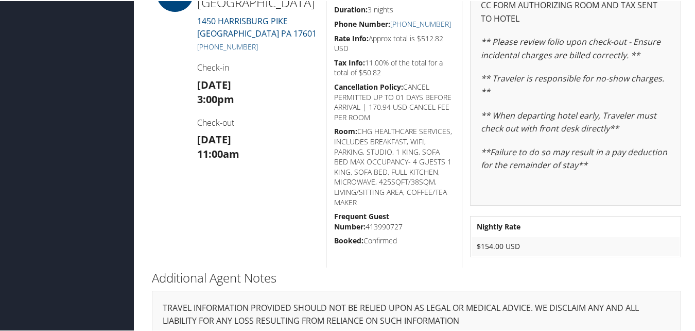
scroll to position [309, 0]
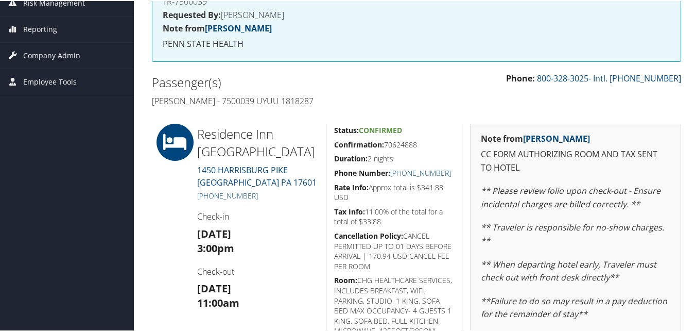
scroll to position [257, 0]
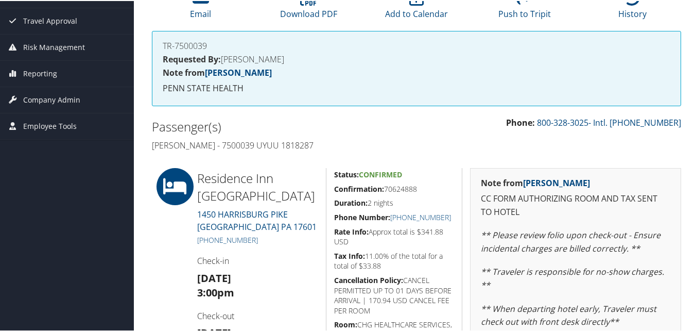
scroll to position [263, 0]
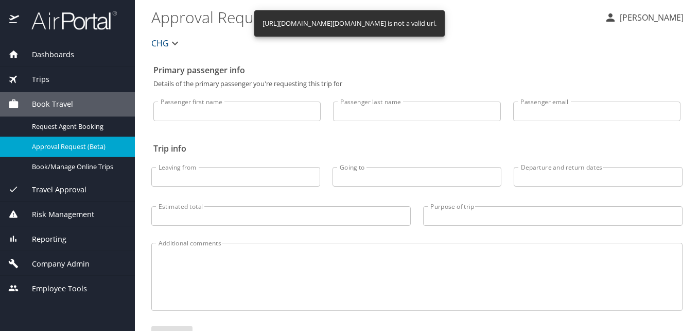
click at [75, 59] on div "Dashboards" at bounding box center [67, 54] width 118 height 11
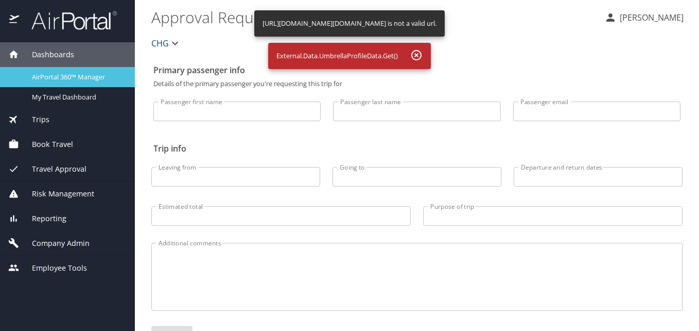
click at [73, 75] on span "AirPortal 360™ Manager" at bounding box center [77, 77] width 91 height 10
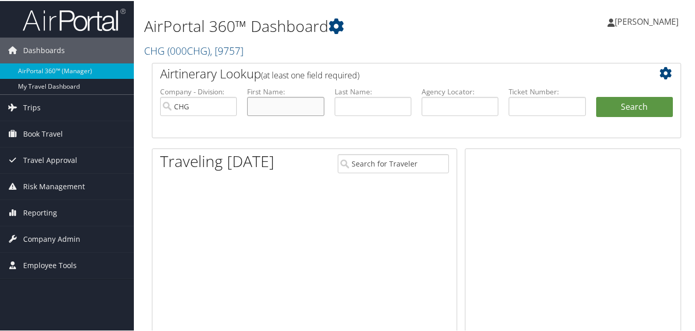
click at [288, 107] on input "text" at bounding box center [285, 105] width 77 height 19
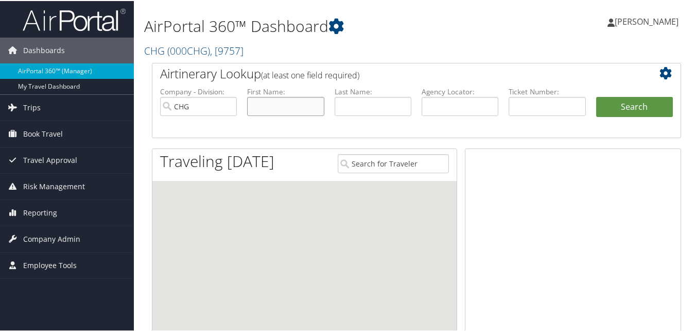
paste input "[PERSON_NAME]"
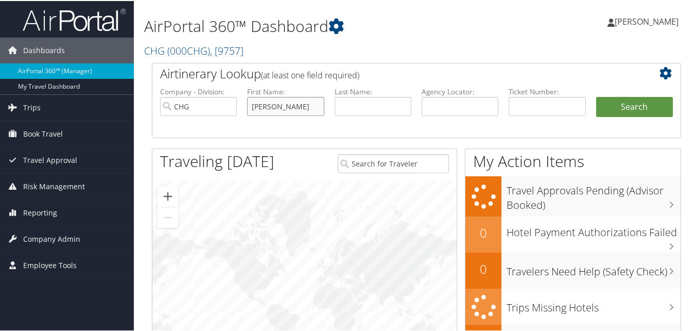
drag, startPoint x: 296, startPoint y: 101, endPoint x: 230, endPoint y: 106, distance: 65.6
click at [230, 106] on ul "Company - Division: CHG First Name: [PERSON_NAME] Last Name: Agency Locator: De…" at bounding box center [416, 110] width 523 height 51
type input "[PERSON_NAME]"
click at [408, 113] on input "text" at bounding box center [373, 105] width 77 height 19
paste input "Govindasamy,"
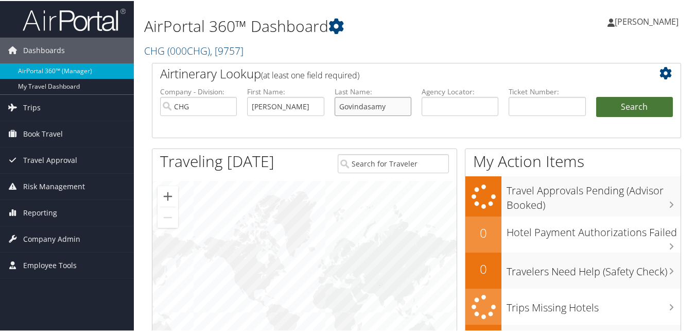
type input "Govindasamy"
click at [627, 104] on button "Search" at bounding box center [634, 106] width 77 height 21
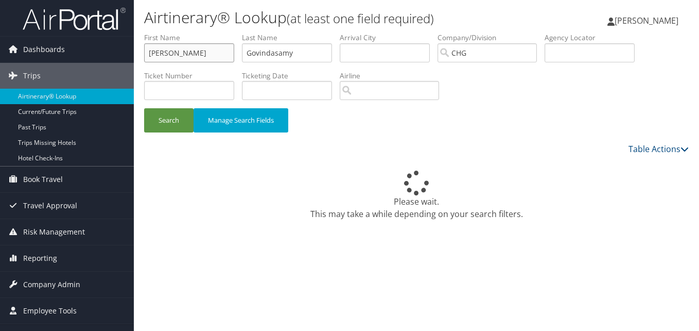
click at [192, 43] on input "[PERSON_NAME]" at bounding box center [189, 52] width 90 height 19
drag, startPoint x: 192, startPoint y: 43, endPoint x: 134, endPoint y: 52, distance: 58.3
click at [134, 52] on div "Airtinerary® Lookup (at least one field required) [PERSON_NAME] [PERSON_NAME] M…" at bounding box center [416, 165] width 565 height 331
paste input "[PERSON_NAME]"
drag, startPoint x: 171, startPoint y: 59, endPoint x: 95, endPoint y: 59, distance: 75.7
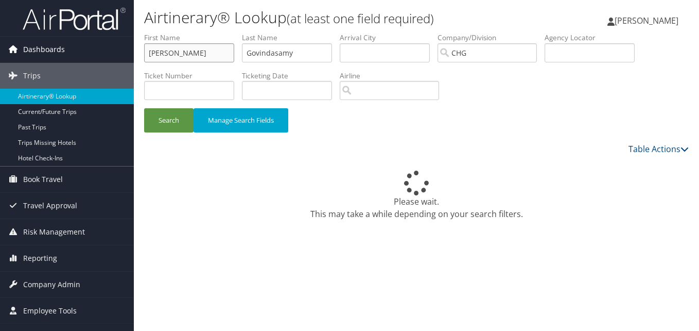
click at [95, 59] on div "Dashboards AirPortal 360™ (Manager) My Travel Dashboard Trips Airtinerary® Look…" at bounding box center [349, 165] width 699 height 331
type input "Siddiqui"
drag, startPoint x: 273, startPoint y: 57, endPoint x: 138, endPoint y: 57, distance: 135.4
click at [144, 57] on form "First Name [PERSON_NAME] Last Name [PERSON_NAME] Departure City Arrival City Co…" at bounding box center [416, 87] width 545 height 110
paste input "Faisal"
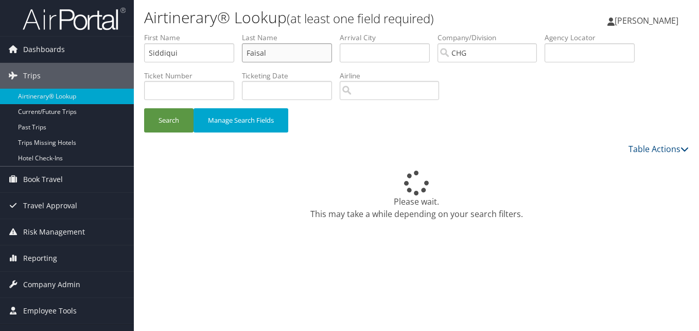
type input "Faisal"
click at [159, 121] on button "Search" at bounding box center [168, 120] width 49 height 24
click at [167, 118] on button "Search" at bounding box center [168, 120] width 49 height 24
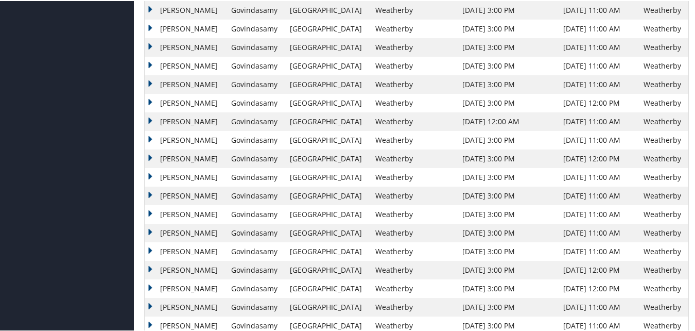
scroll to position [1545, 0]
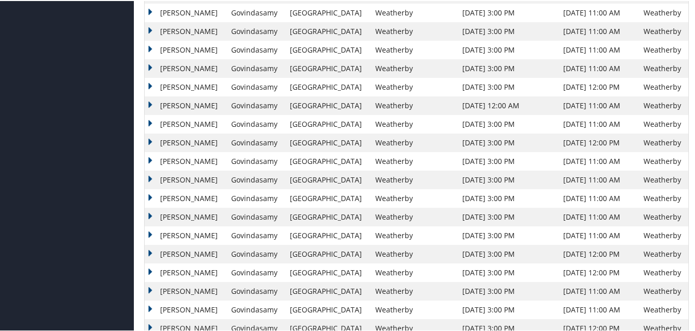
click at [175, 308] on td "Rajesh" at bounding box center [185, 308] width 81 height 19
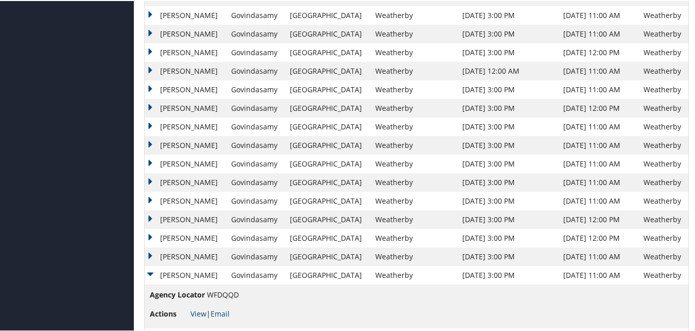
scroll to position [1596, 0]
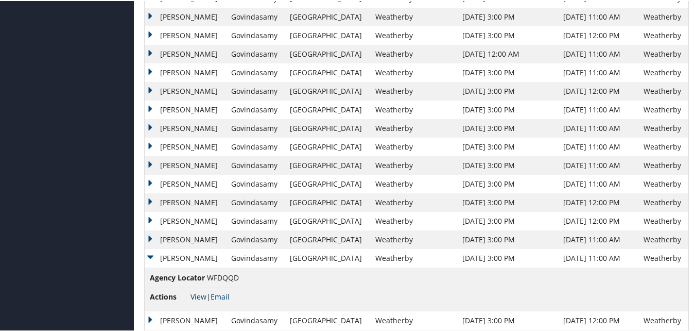
click at [204, 297] on link "View" at bounding box center [199, 295] width 16 height 10
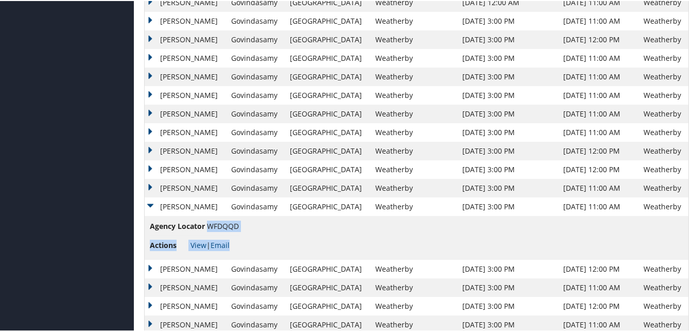
drag, startPoint x: 242, startPoint y: 225, endPoint x: 210, endPoint y: 225, distance: 31.4
click at [210, 225] on td "Agency Locator WFDQQD Actions View | Email" at bounding box center [417, 237] width 544 height 44
drag, startPoint x: 210, startPoint y: 225, endPoint x: 245, endPoint y: 251, distance: 43.5
click at [245, 251] on td "Agency Locator WFDQQD Actions View | Email" at bounding box center [417, 237] width 544 height 44
drag, startPoint x: 237, startPoint y: 223, endPoint x: 207, endPoint y: 226, distance: 30.5
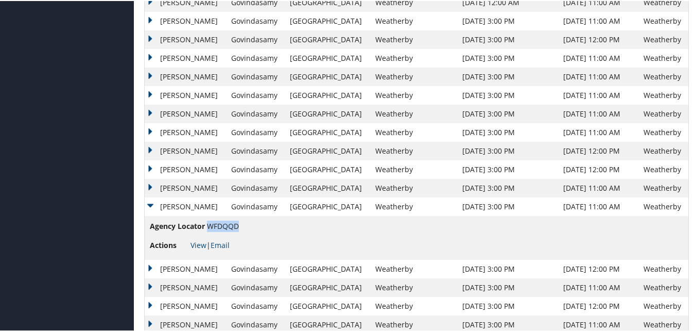
click at [207, 226] on span "WFDQQD" at bounding box center [223, 225] width 32 height 10
copy span "WFDQQD"
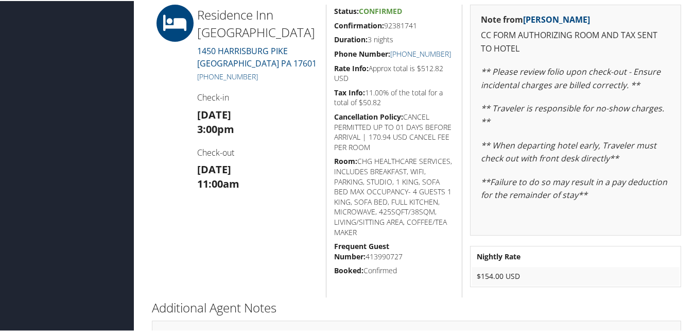
scroll to position [215, 0]
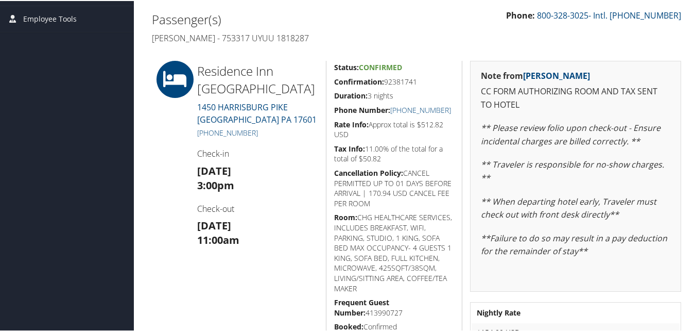
drag, startPoint x: 278, startPoint y: 142, endPoint x: 248, endPoint y: 126, distance: 33.4
click at [248, 126] on div "Residence Inn [GEOGRAPHIC_DATA] [STREET_ADDRESS] [PHONE_NUMBER] Check-in [DATE]…" at bounding box center [258, 206] width 136 height 293
drag, startPoint x: 248, startPoint y: 126, endPoint x: 254, endPoint y: 137, distance: 12.7
click at [240, 149] on h4 "Check-in" at bounding box center [257, 152] width 121 height 11
drag, startPoint x: 263, startPoint y: 127, endPoint x: 211, endPoint y: 127, distance: 52.5
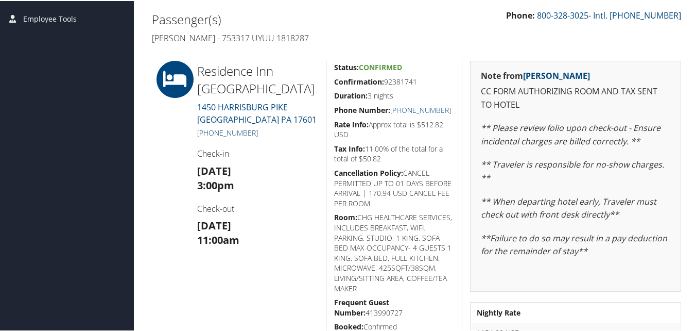
click at [211, 127] on h5 "[PHONE_NUMBER]" at bounding box center [257, 132] width 121 height 10
copy link "717) 299-9898"
click at [285, 132] on h5 "[PHONE_NUMBER]" at bounding box center [257, 132] width 121 height 10
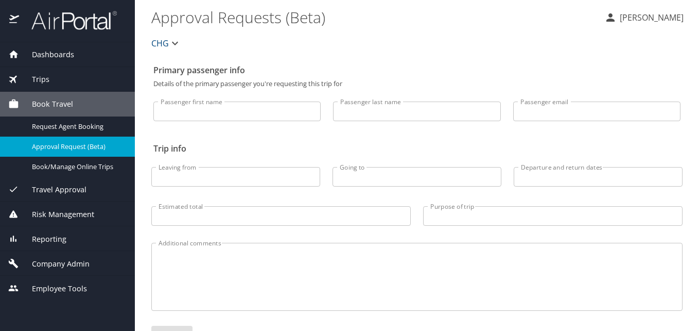
click at [48, 235] on span "Reporting" at bounding box center [42, 238] width 47 height 11
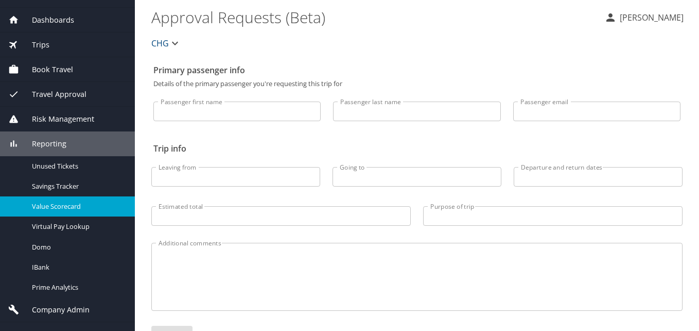
scroll to position [50, 0]
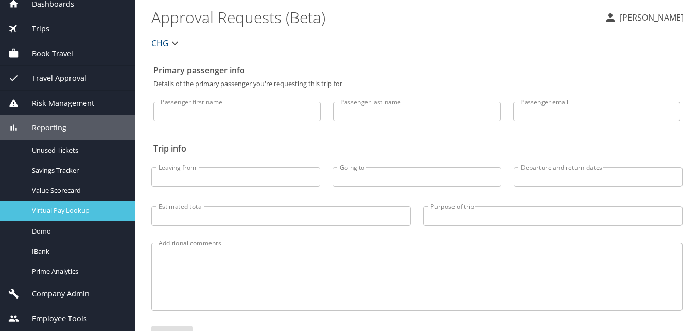
click at [77, 208] on span "Virtual Pay Lookup" at bounding box center [77, 210] width 91 height 10
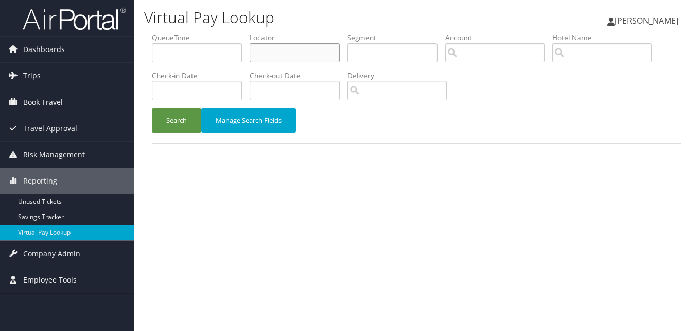
click at [316, 53] on input "text" at bounding box center [295, 52] width 90 height 19
paste input "EJPQCB"
click at [188, 120] on button "Search" at bounding box center [176, 120] width 49 height 24
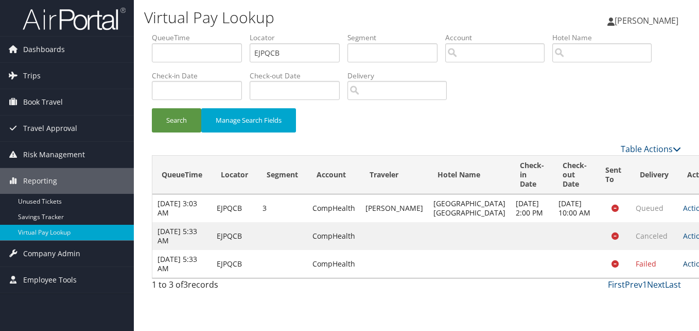
click at [683, 268] on link "Actions" at bounding box center [699, 264] width 32 height 10
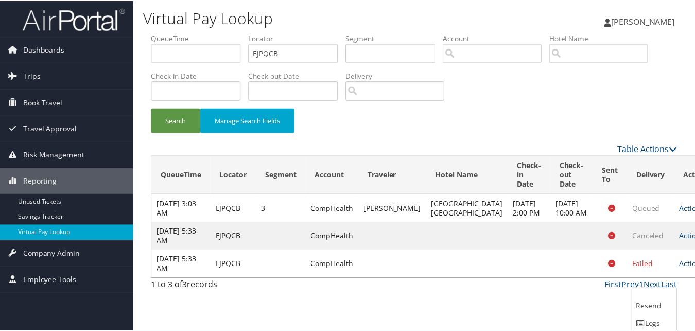
scroll to position [29, 0]
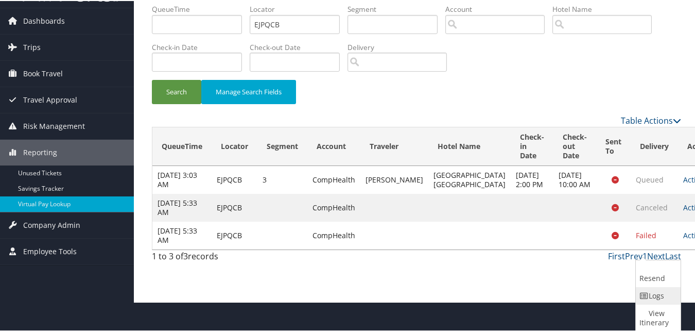
click at [640, 288] on link "Logs" at bounding box center [657, 295] width 43 height 18
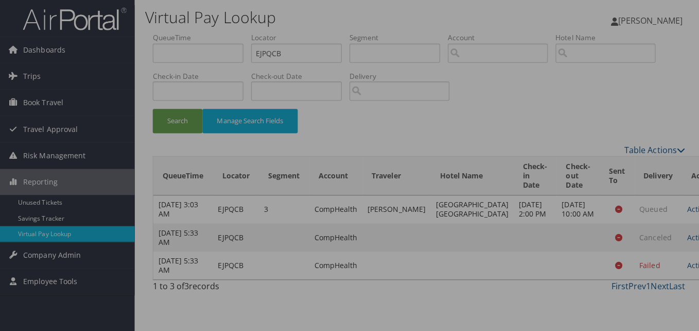
scroll to position [0, 0]
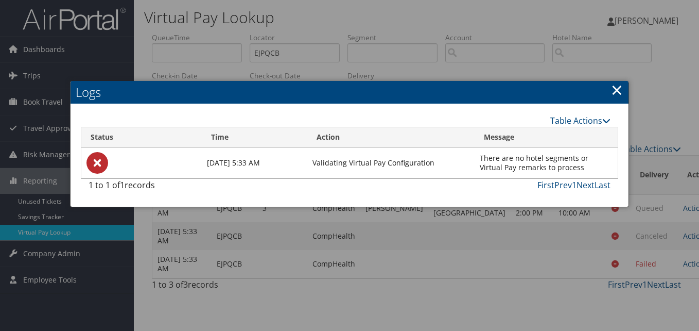
click at [532, 305] on div at bounding box center [349, 165] width 699 height 331
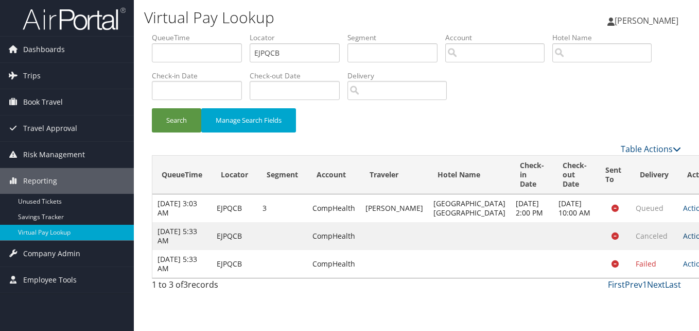
click at [683, 240] on link "Actions" at bounding box center [699, 236] width 32 height 10
click at [654, 262] on link "Logs" at bounding box center [637, 270] width 65 height 18
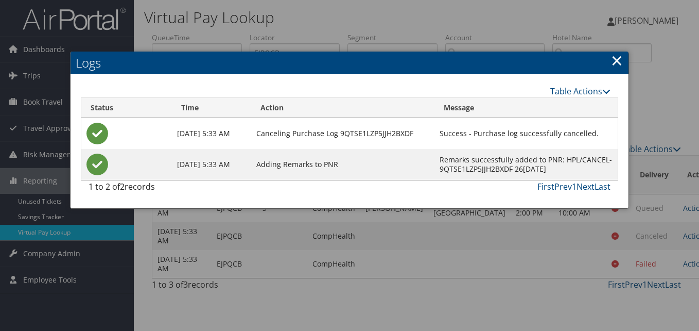
click at [521, 290] on div at bounding box center [349, 165] width 699 height 331
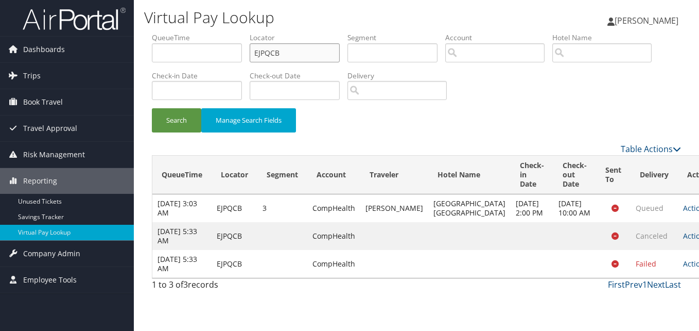
drag, startPoint x: 323, startPoint y: 55, endPoint x: 128, endPoint y: 30, distance: 196.7
click at [128, 30] on div "Dashboards AirPortal 360™ (Manager) My Travel Dashboard Trips Airtinerary® Look…" at bounding box center [349, 165] width 699 height 331
paste input "QYBXKJ"
type input "QYBXKJ"
click at [168, 124] on button "Search" at bounding box center [176, 120] width 49 height 24
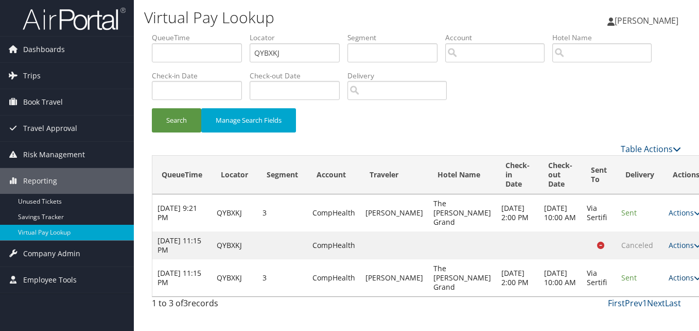
click at [669, 279] on link "Actions" at bounding box center [685, 277] width 32 height 10
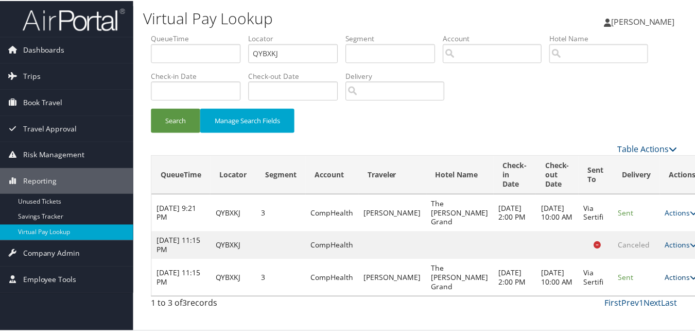
scroll to position [25, 0]
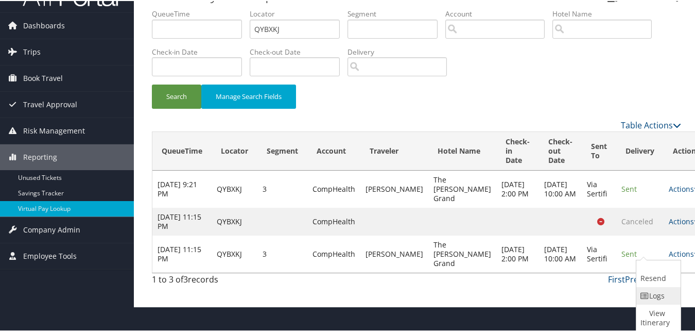
click at [650, 287] on link "Logs" at bounding box center [658, 295] width 42 height 18
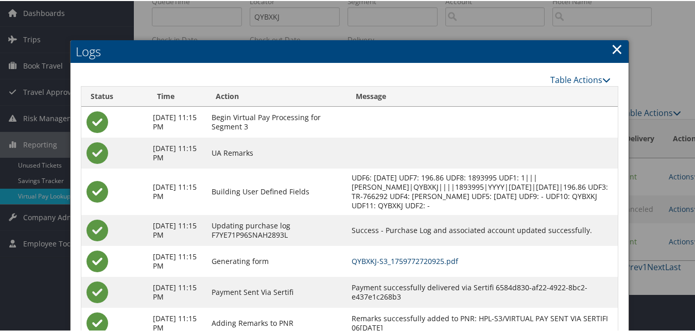
scroll to position [73, 0]
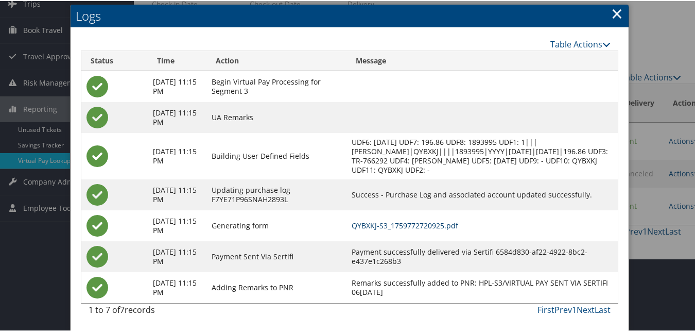
click at [432, 221] on link "QYBXKJ-S3_1759772720925.pdf" at bounding box center [405, 224] width 107 height 10
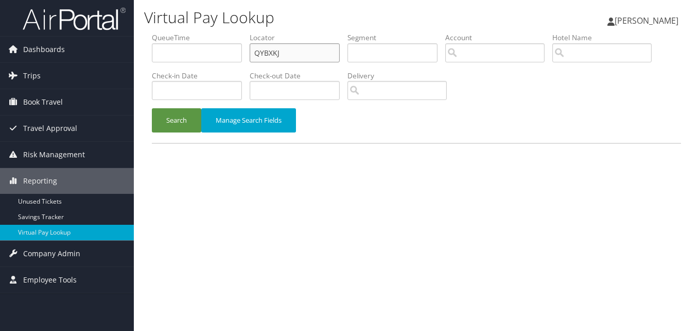
drag, startPoint x: 312, startPoint y: 54, endPoint x: 206, endPoint y: 39, distance: 106.6
click at [194, 32] on ul "QueueTime Locator QYBXKJ Segment Account Traveler Hotel Name Check-in Date Chec…" at bounding box center [416, 32] width 529 height 0
paste input "DEIASN"
click at [273, 52] on input "DEIASN" at bounding box center [295, 52] width 90 height 19
type input "DEIASN"
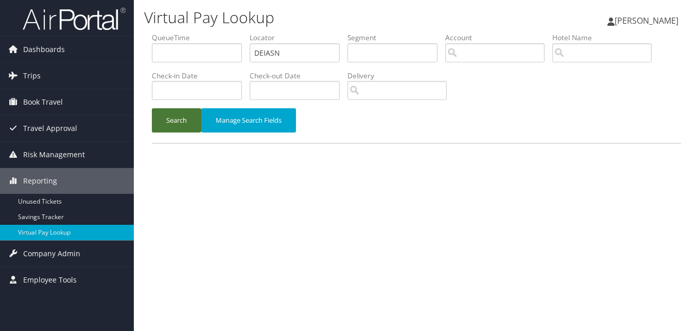
click at [166, 115] on button "Search" at bounding box center [176, 120] width 49 height 24
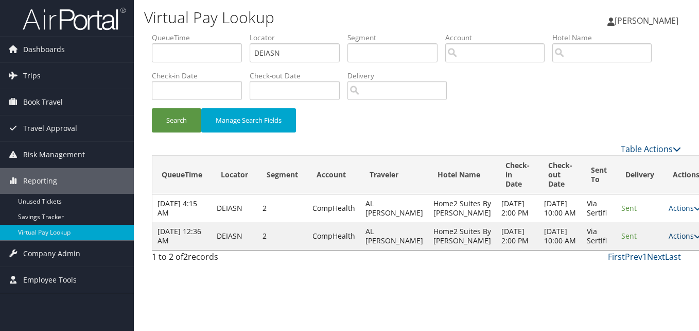
click at [669, 240] on link "Actions" at bounding box center [685, 236] width 32 height 10
click at [635, 291] on link "Logs" at bounding box center [637, 296] width 65 height 18
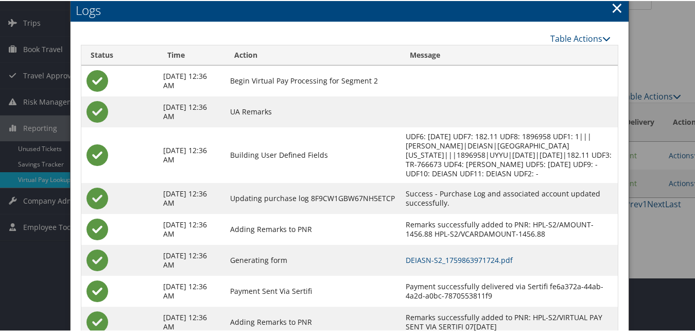
scroll to position [88, 0]
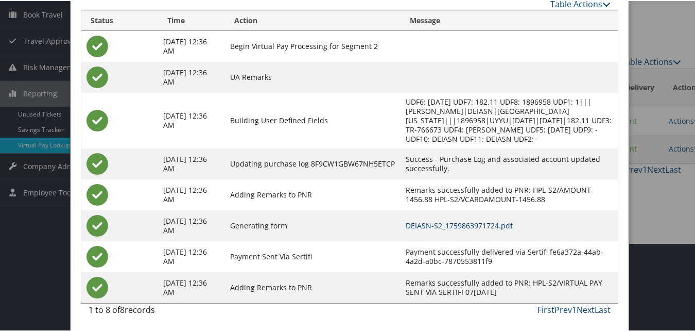
click at [460, 225] on link "DEIASN-S2_1759863971724.pdf" at bounding box center [459, 224] width 107 height 10
